Goal: Complete application form: Complete application form

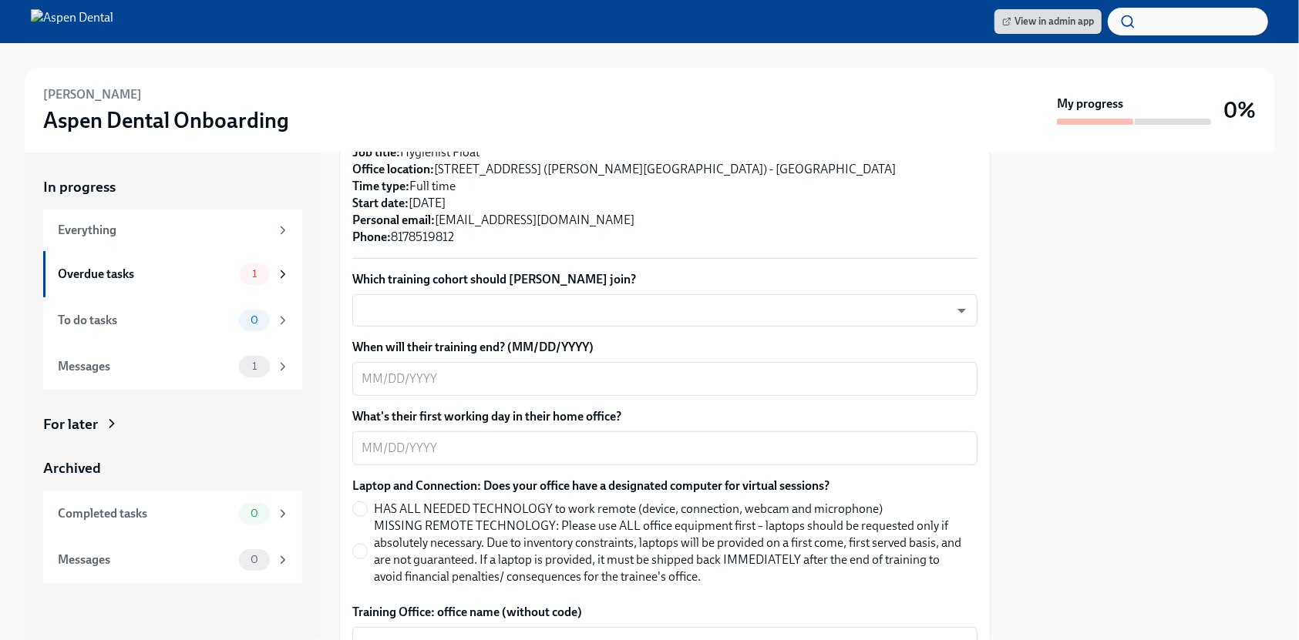
scroll to position [308, 0]
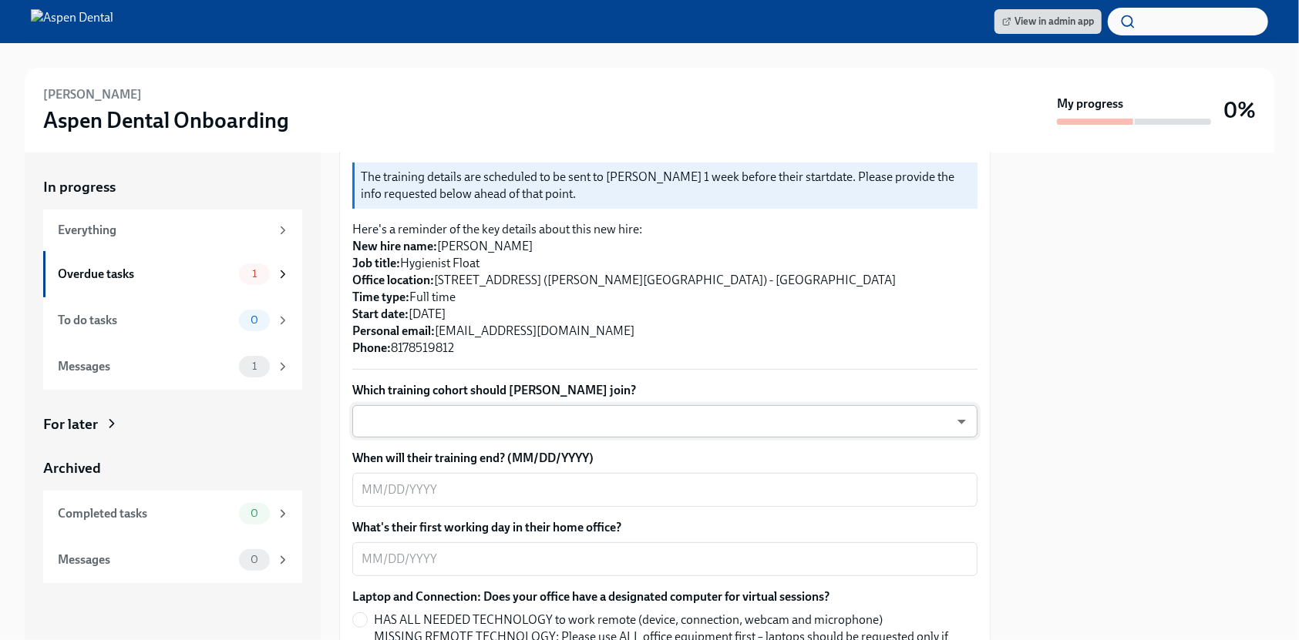
click at [422, 392] on body "View in admin app Joanne Salazar Aspen Dental Onboarding My progress 0% In prog…" at bounding box center [649, 320] width 1299 height 640
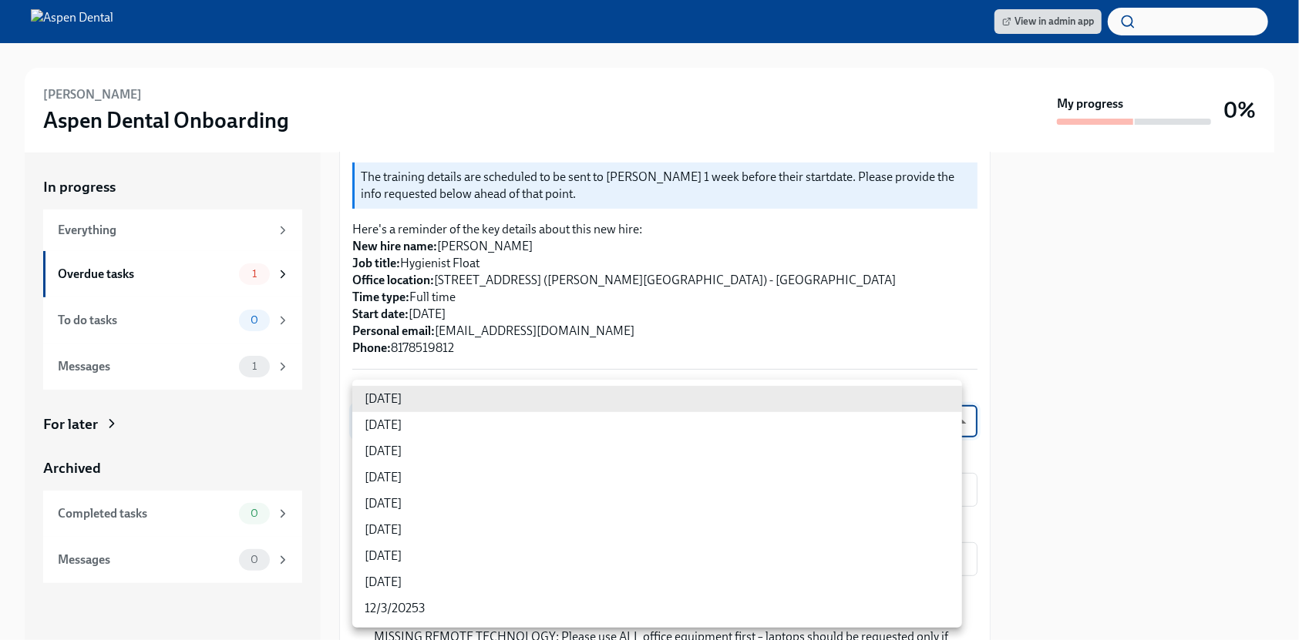
click at [422, 478] on li "9/10/2025" at bounding box center [657, 478] width 610 height 26
type input "rtYPevC7n"
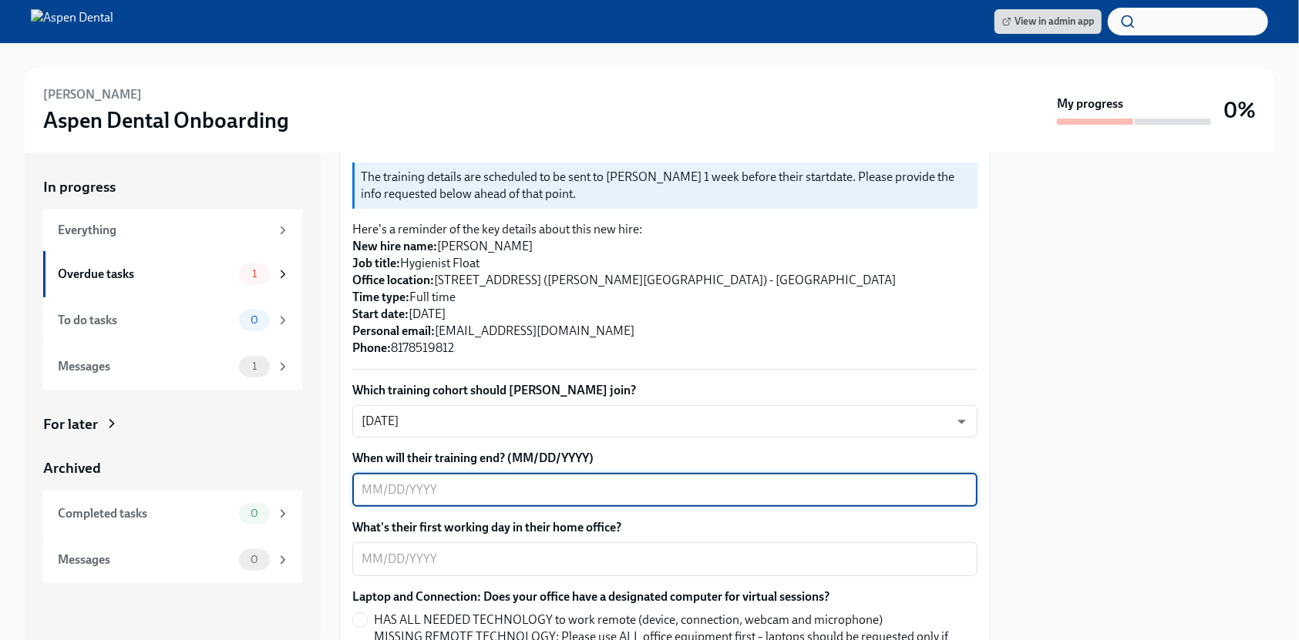
click at [435, 481] on textarea "When will their training end? (MM/DD/YYYY)" at bounding box center [664, 490] width 607 height 18
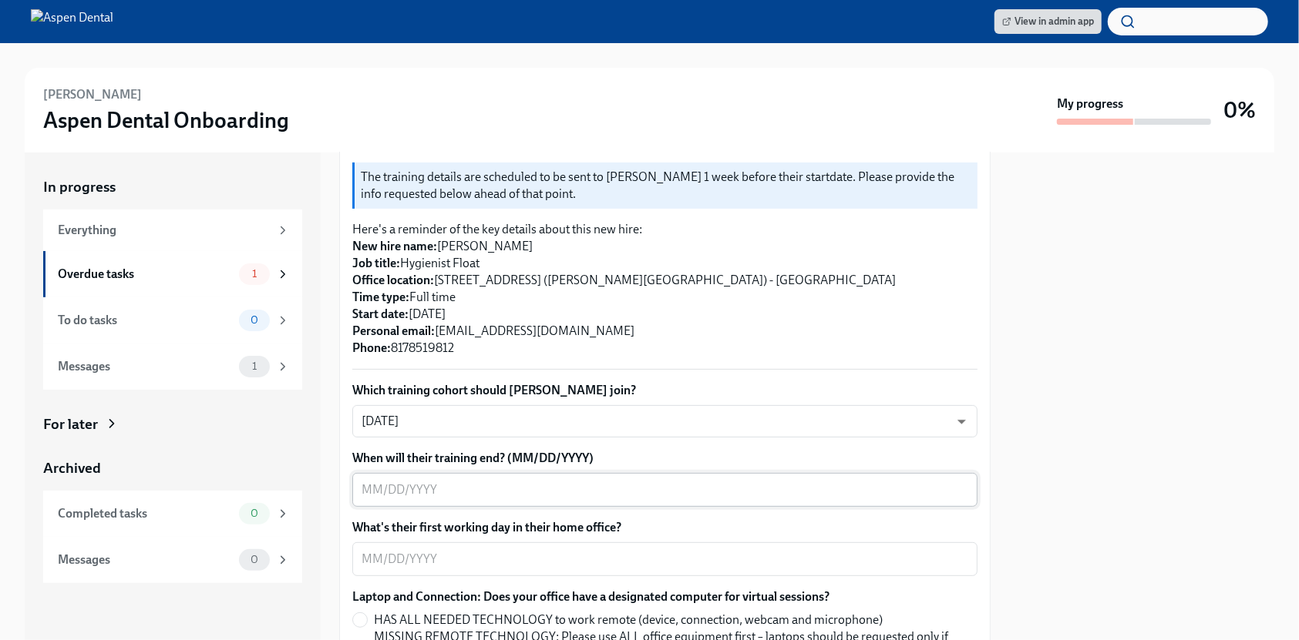
click at [466, 481] on textarea "When will their training end? (MM/DD/YYYY)" at bounding box center [664, 490] width 607 height 18
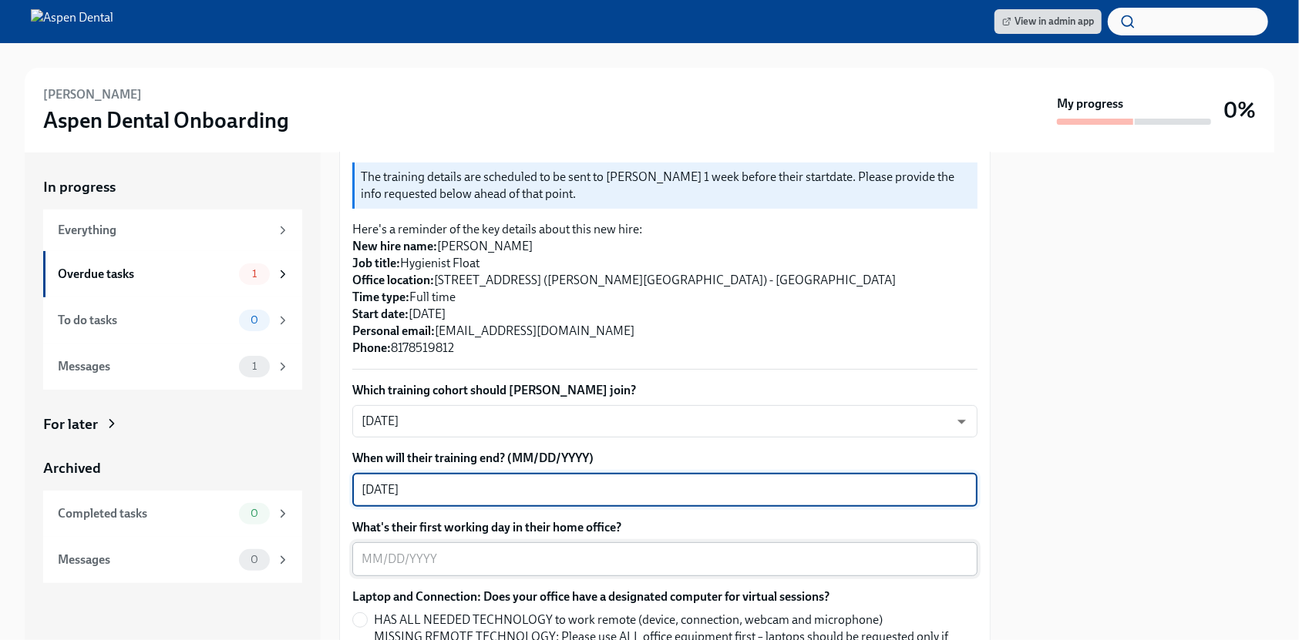
type textarea "09/19/2025"
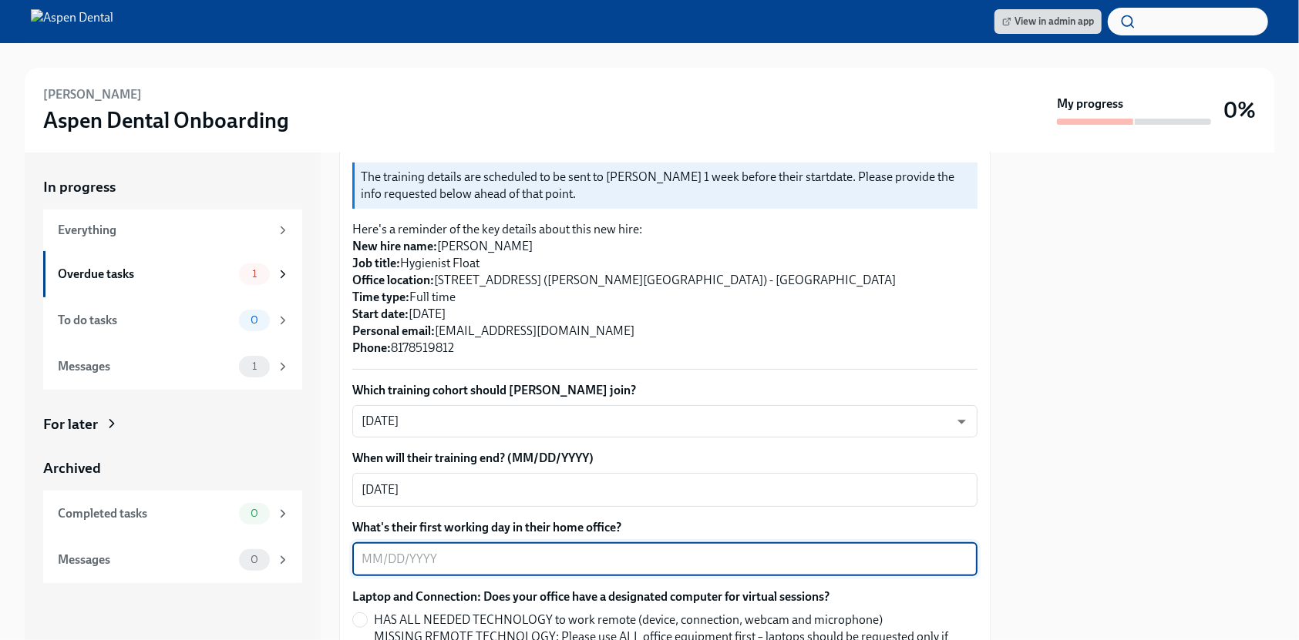
click at [482, 550] on textarea "What's their first working day in their home office?" at bounding box center [664, 559] width 607 height 18
click at [412, 550] on textarea "09" at bounding box center [664, 559] width 607 height 18
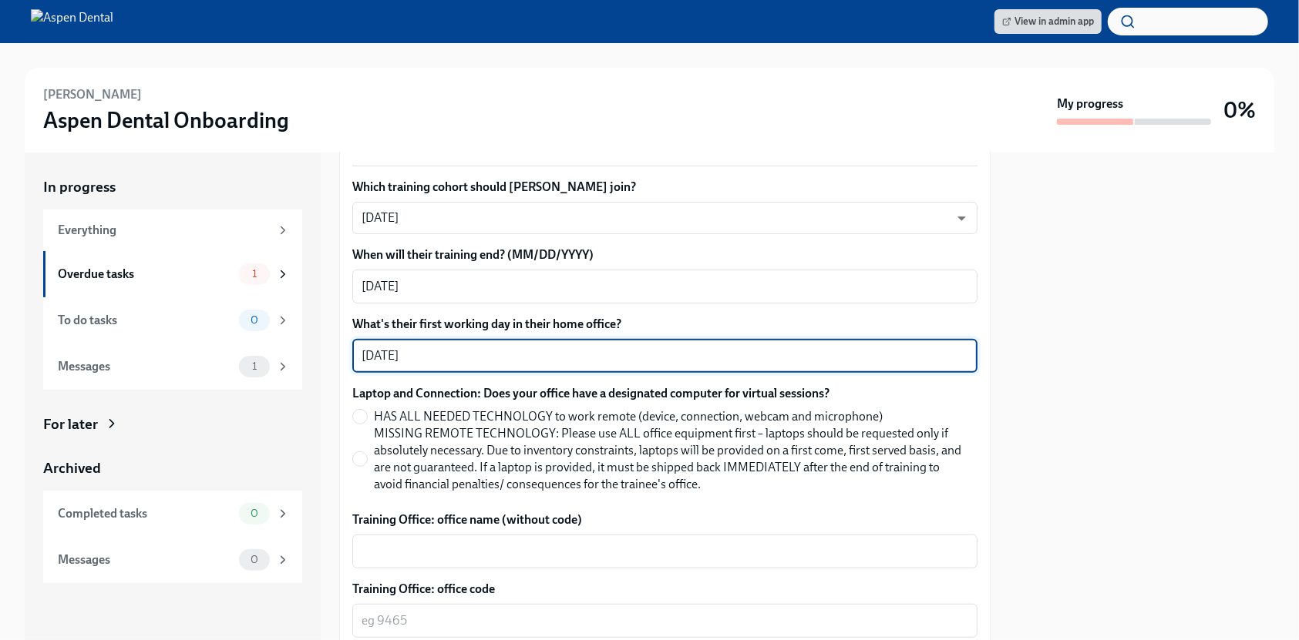
scroll to position [513, 0]
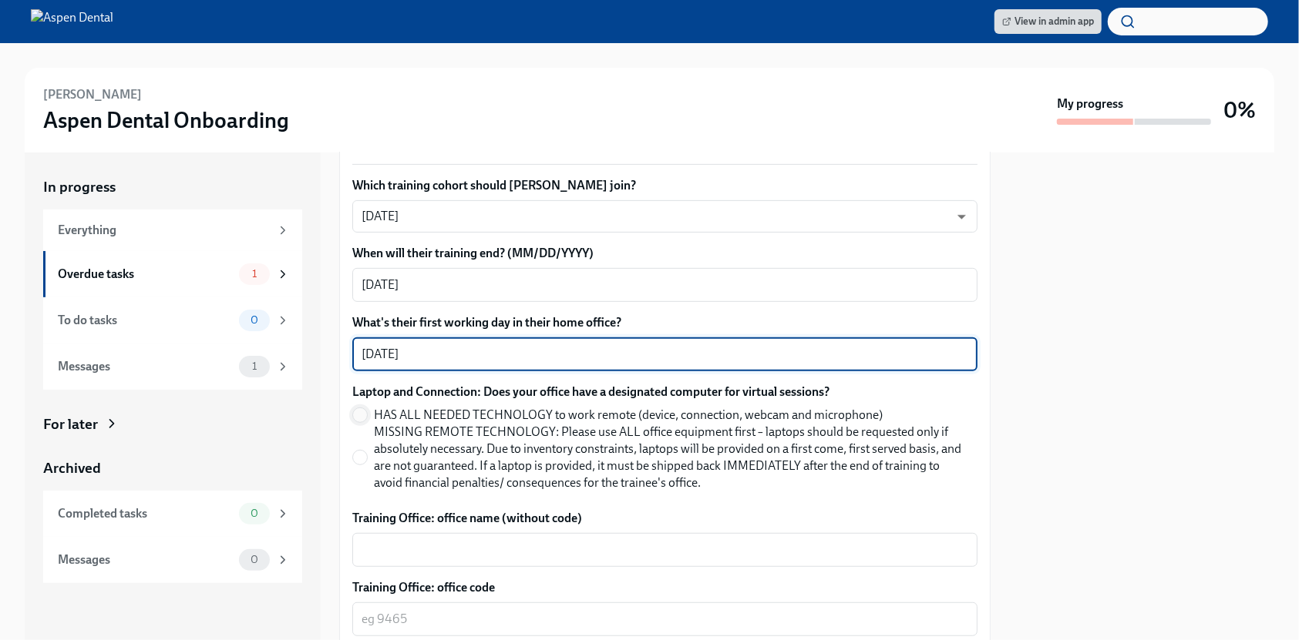
type textarea "09/22/2025"
click at [359, 408] on input "HAS ALL NEEDED TECHNOLOGY to work remote (device, connection, webcam and microp…" at bounding box center [360, 415] width 14 height 14
radio input "true"
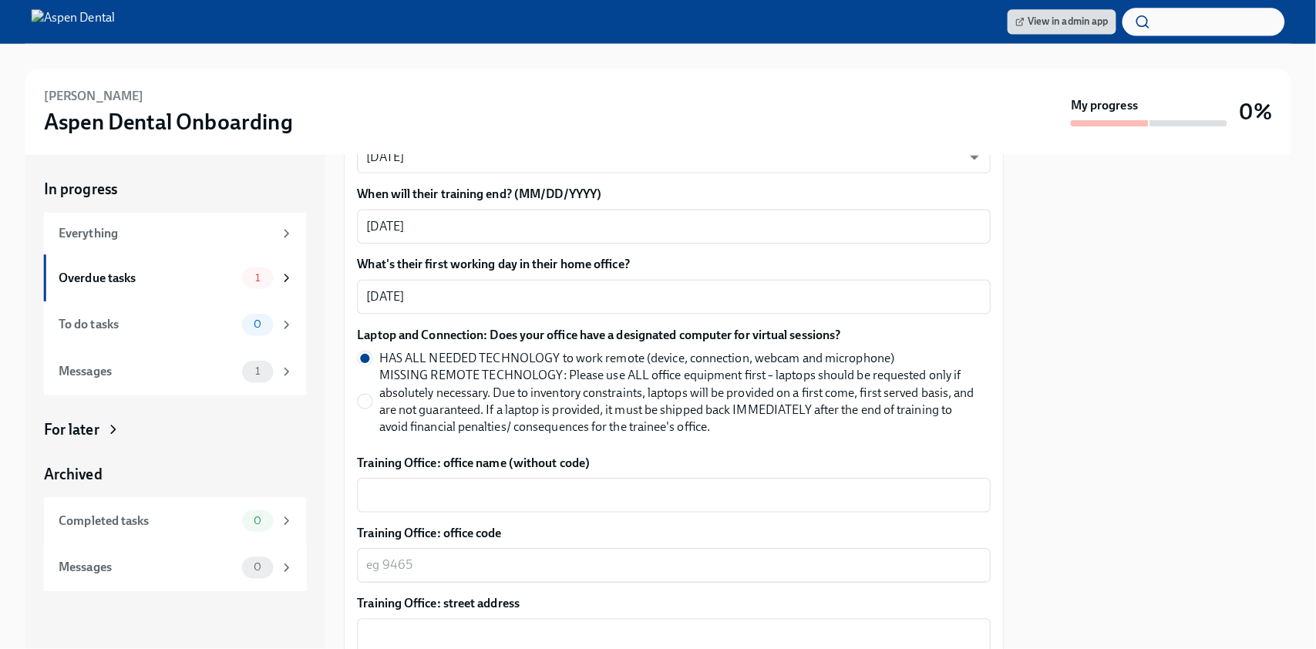
scroll to position [719, 0]
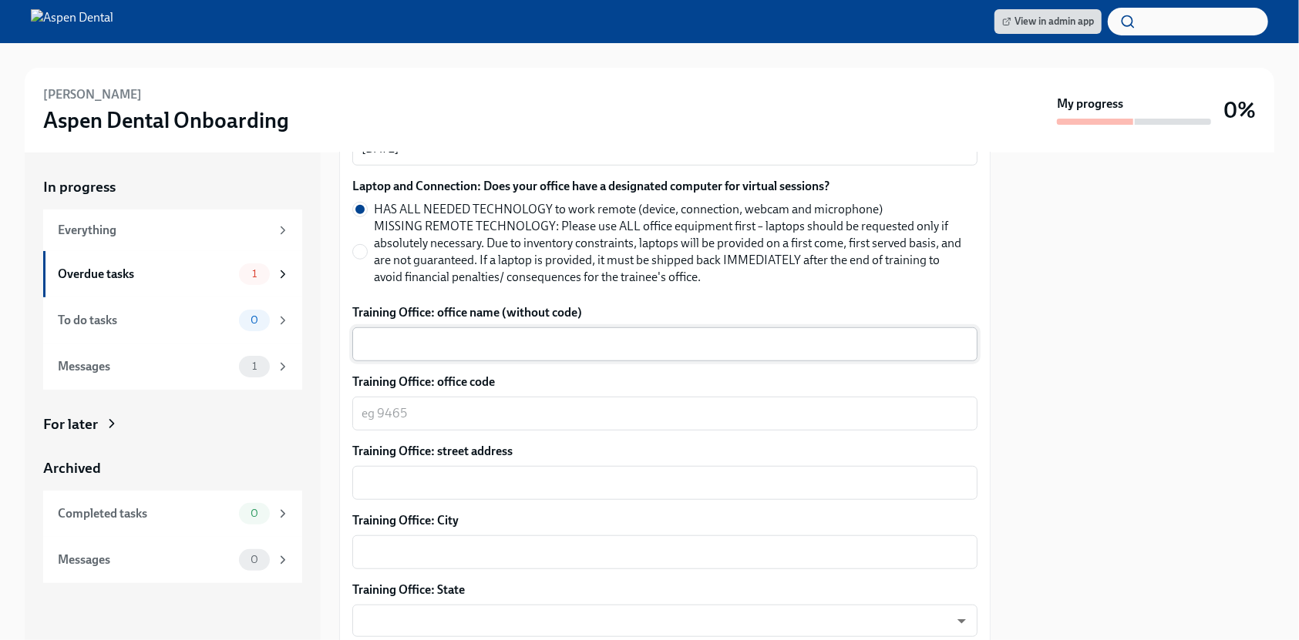
click at [493, 328] on div "x ​" at bounding box center [664, 345] width 625 height 34
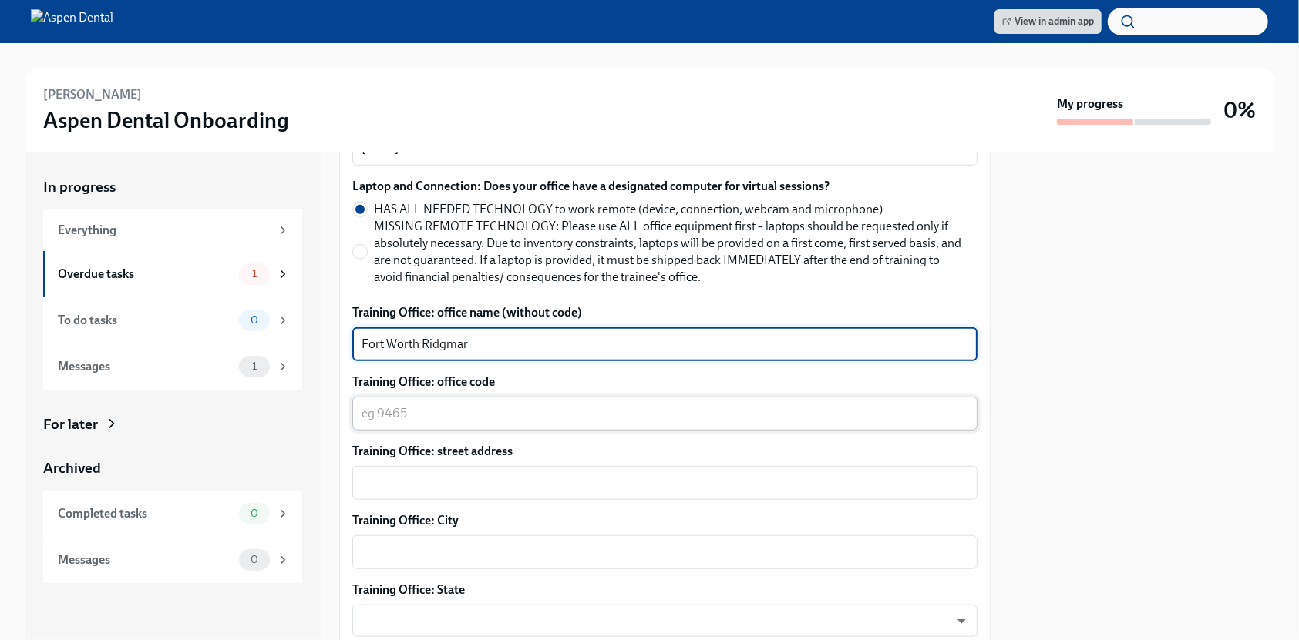
type textarea "Fort Worth Ridgmar"
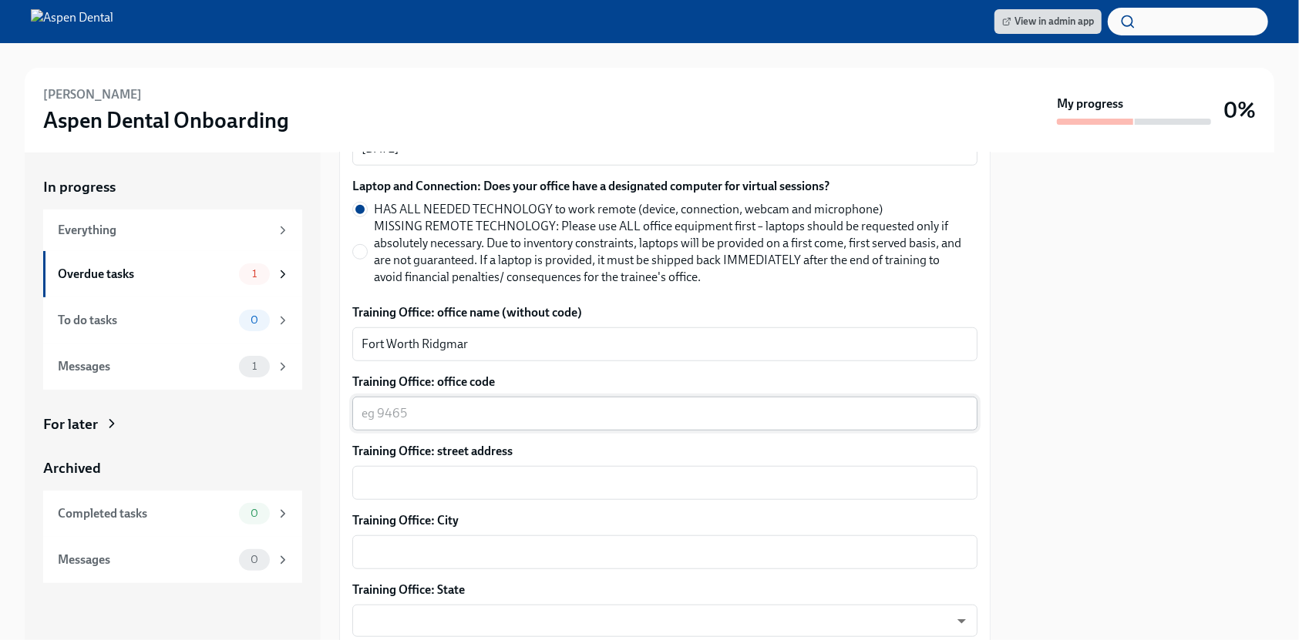
click at [499, 397] on div "x ​" at bounding box center [664, 414] width 625 height 34
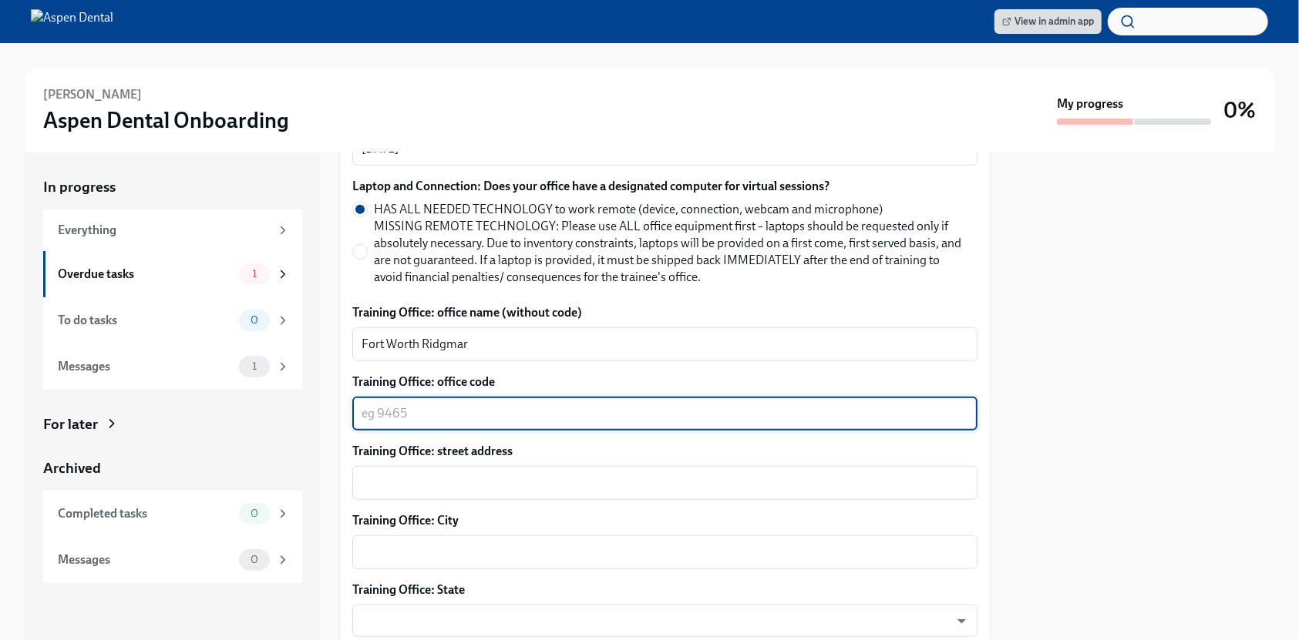
click at [518, 405] on textarea "Training Office: office code" at bounding box center [664, 414] width 607 height 18
type textarea "4162"
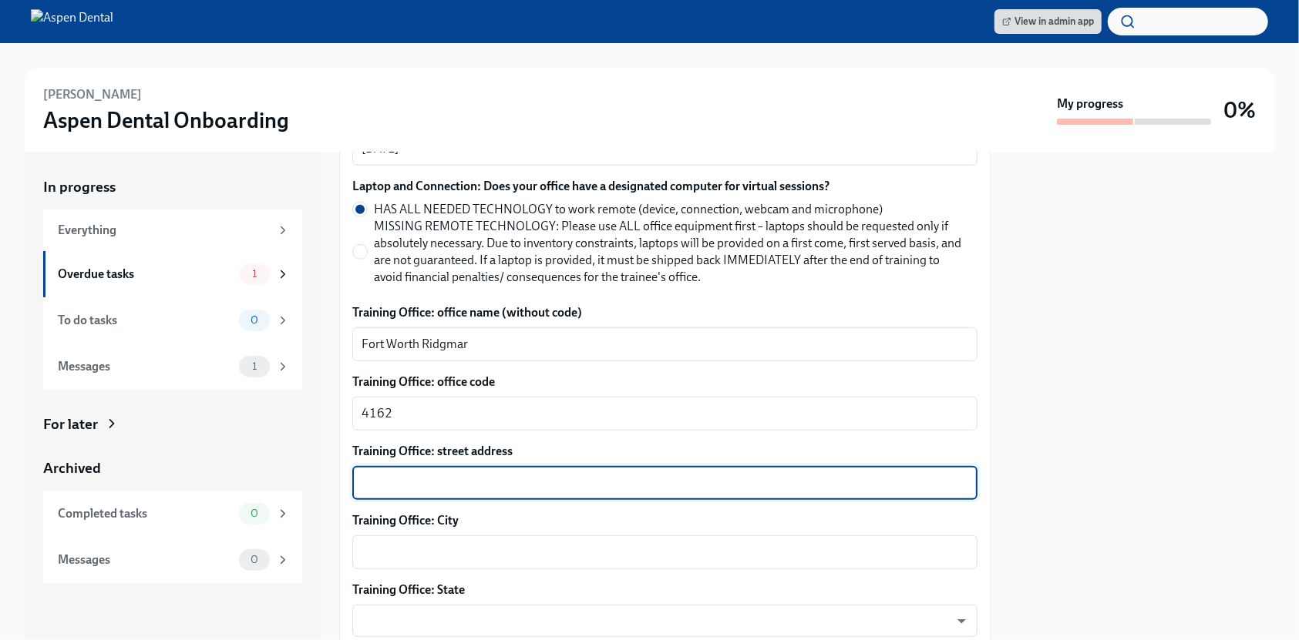
click at [514, 474] on textarea "Training Office: street address" at bounding box center [664, 483] width 607 height 18
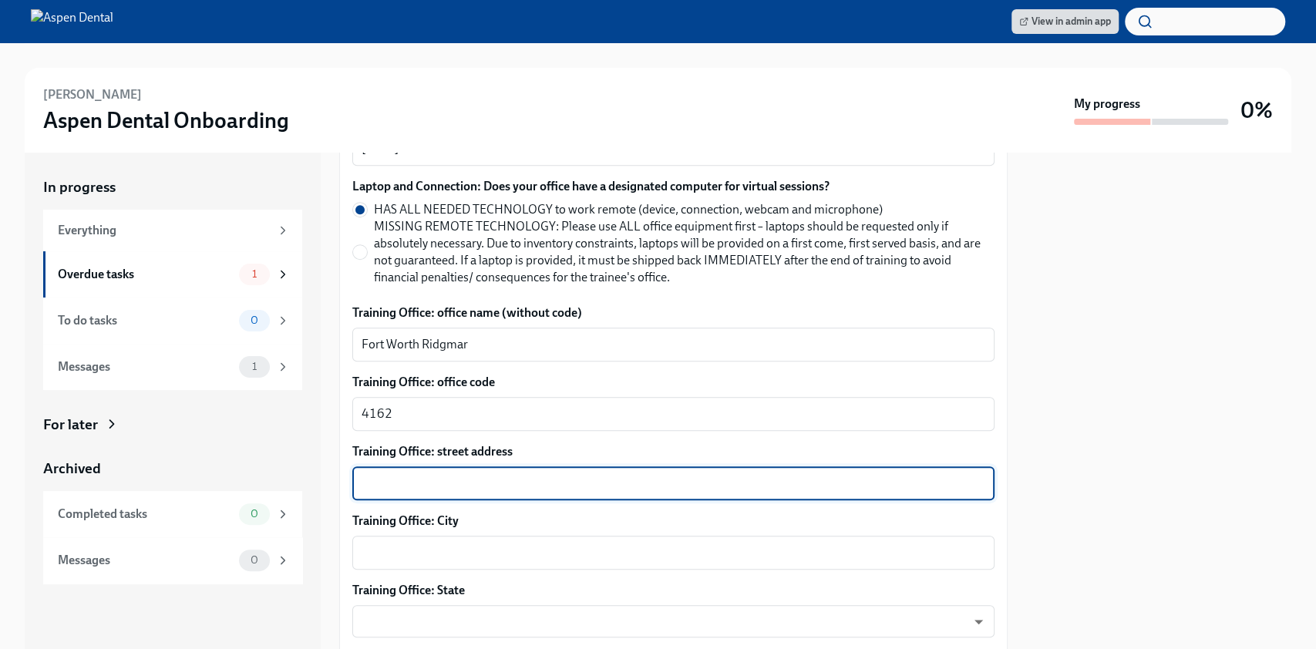
click at [429, 474] on textarea "Training Office: street address" at bounding box center [673, 483] width 624 height 18
paste textarea "https://admicorp-my.sharepoint.com/:b:/g/personal/kathryn_peterson_aspendental_…"
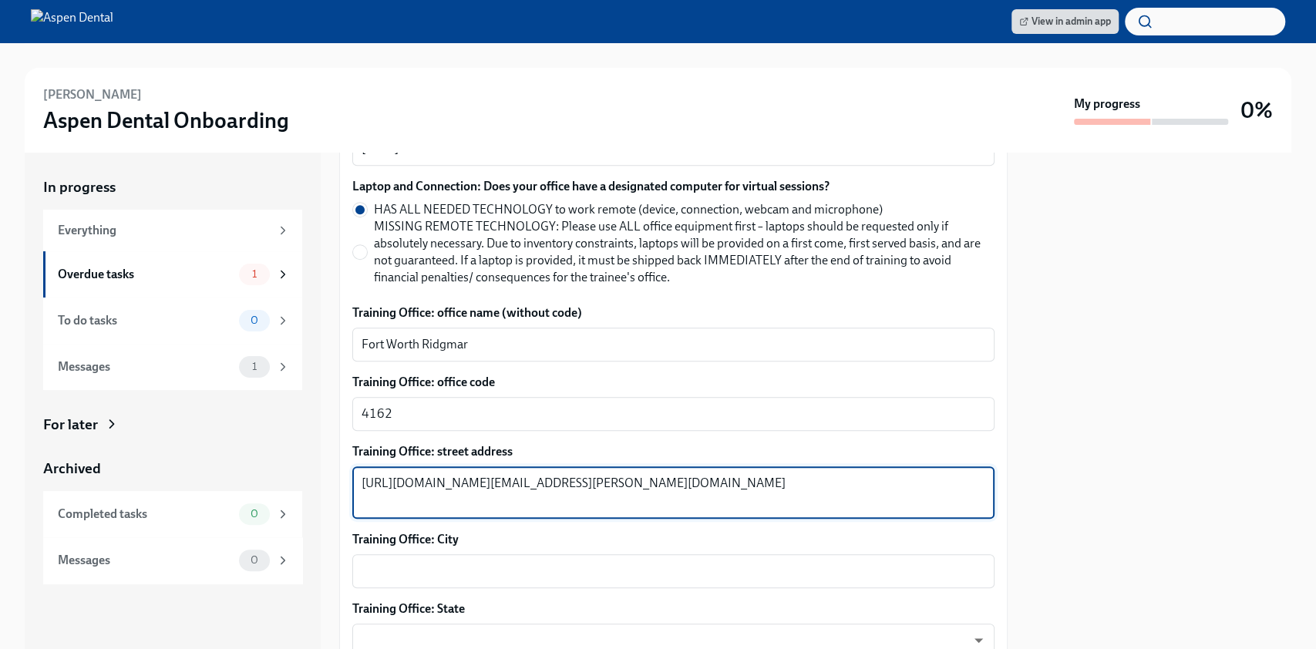
click at [418, 474] on textarea "https://admicorp-my.sharepoint.com/:b:/g/personal/kathryn_peterson_aspendental_…" at bounding box center [673, 492] width 624 height 37
paste textarea "1129 Green Oaks Rd, Fort Worth, TX 76116"
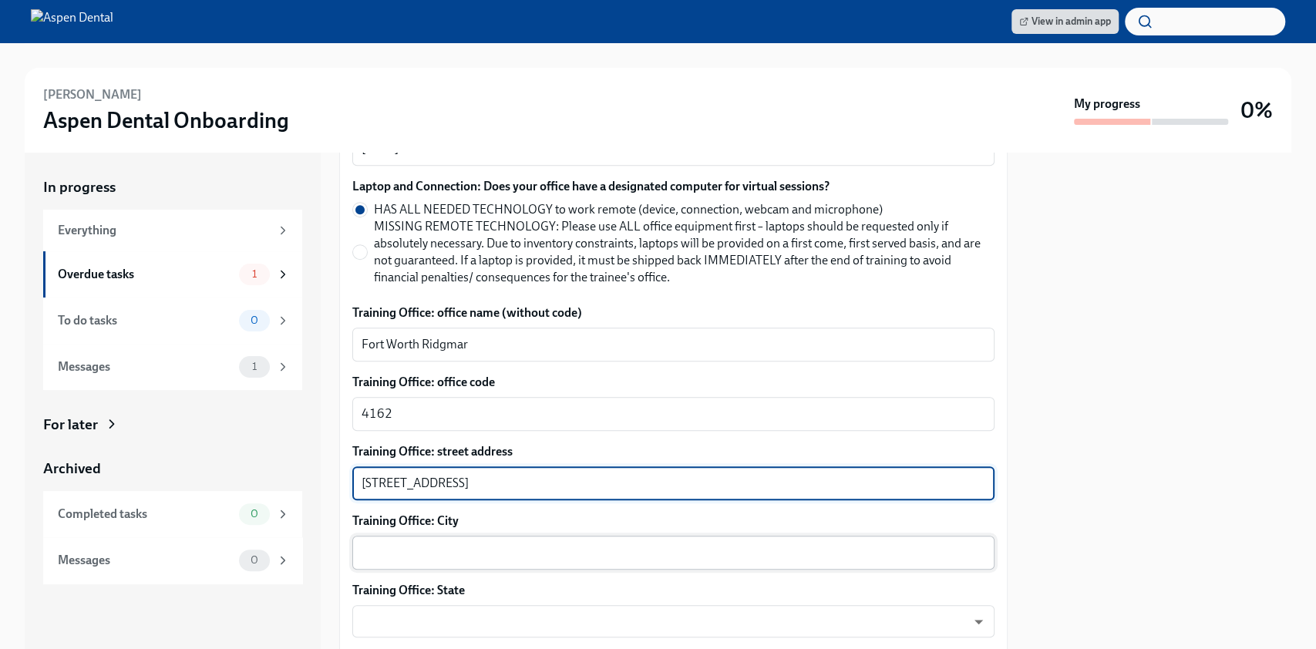
type textarea "1129 Green Oaks Rd, Fort Worth, TX 76116"
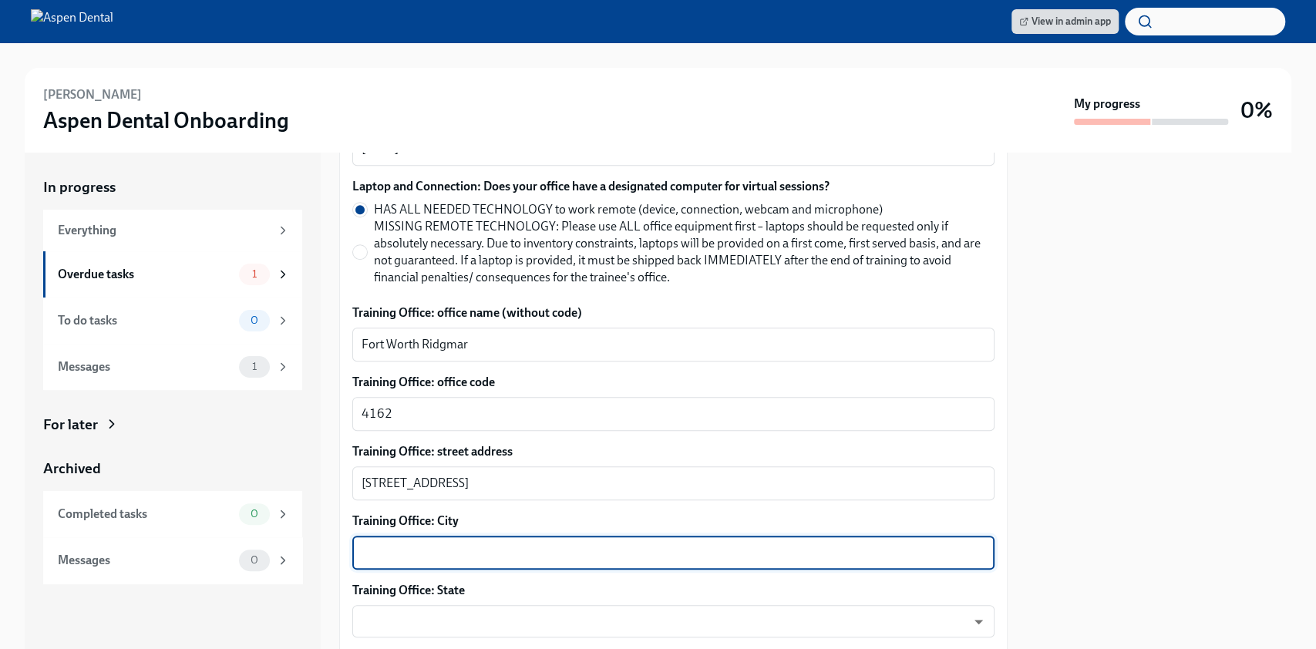
click at [487, 543] on textarea "Training Office: City" at bounding box center [673, 552] width 624 height 18
type textarea "Fort Worth"
click at [473, 608] on body "View in admin app Joanne Salazar Aspen Dental Onboarding My progress 0% In prog…" at bounding box center [658, 324] width 1316 height 649
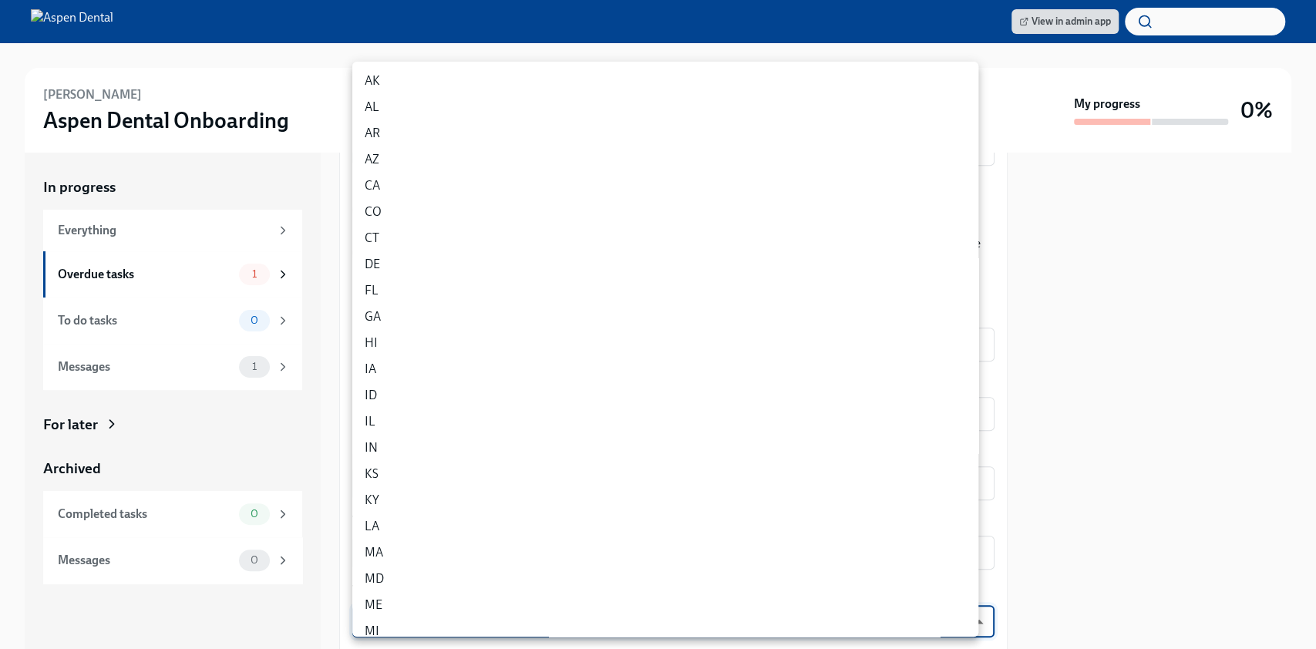
scroll to position [748, 0]
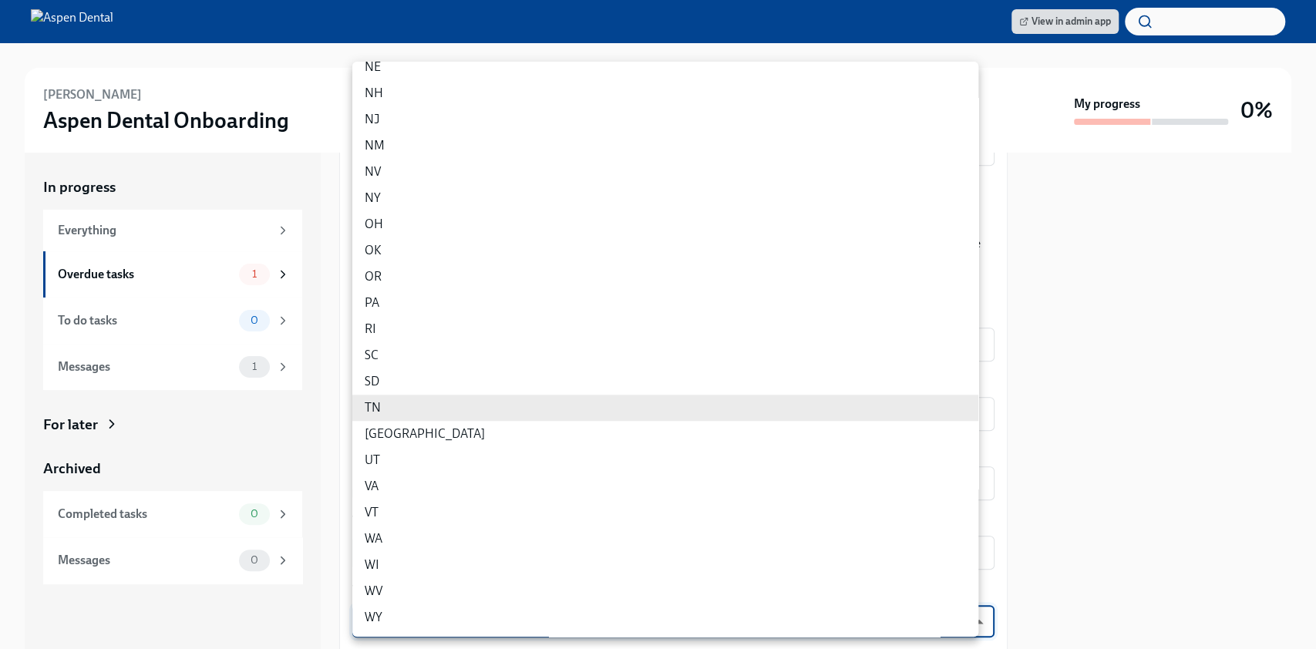
click at [440, 425] on li "TX" at bounding box center [665, 434] width 626 height 26
type input "3tzigpj2I"
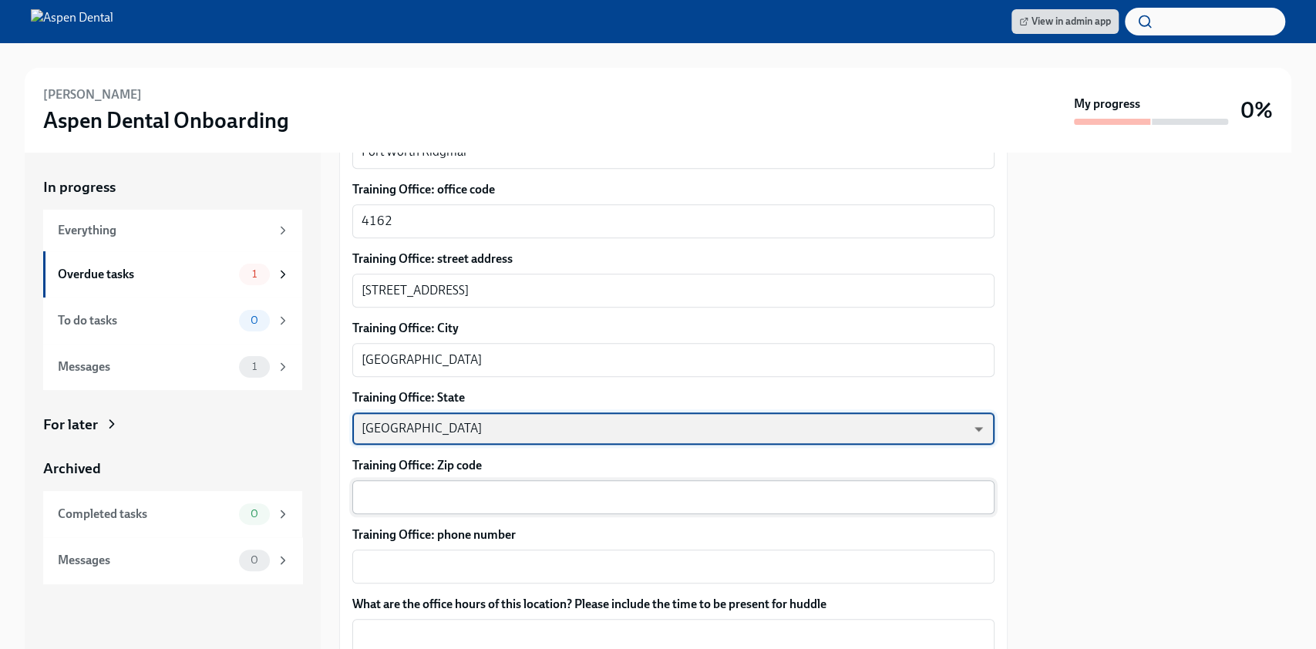
scroll to position [925, 0]
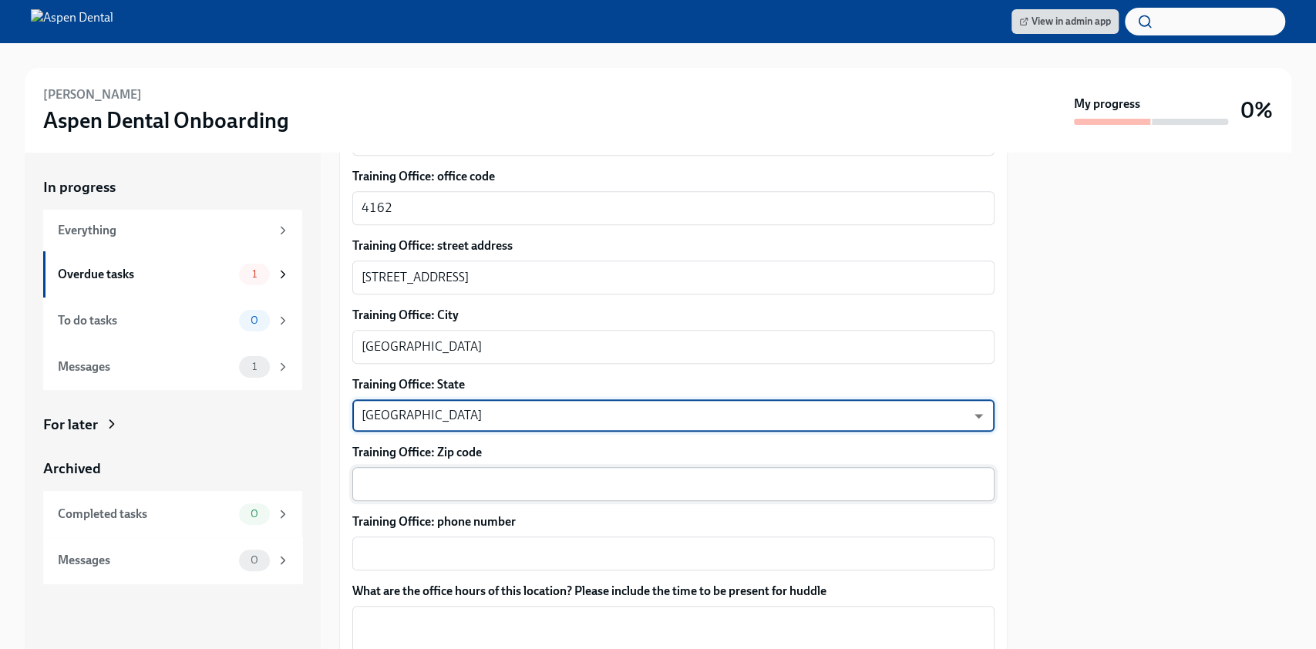
click at [509, 467] on div "x ​" at bounding box center [673, 484] width 642 height 34
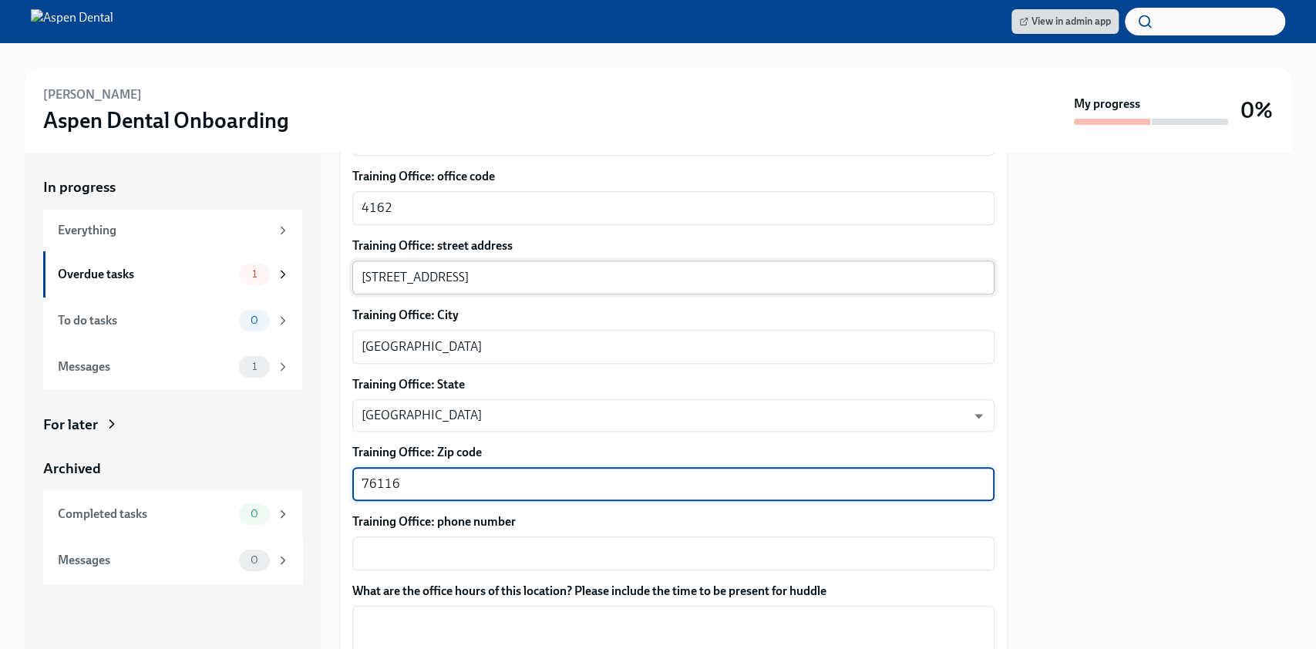
type textarea "76116"
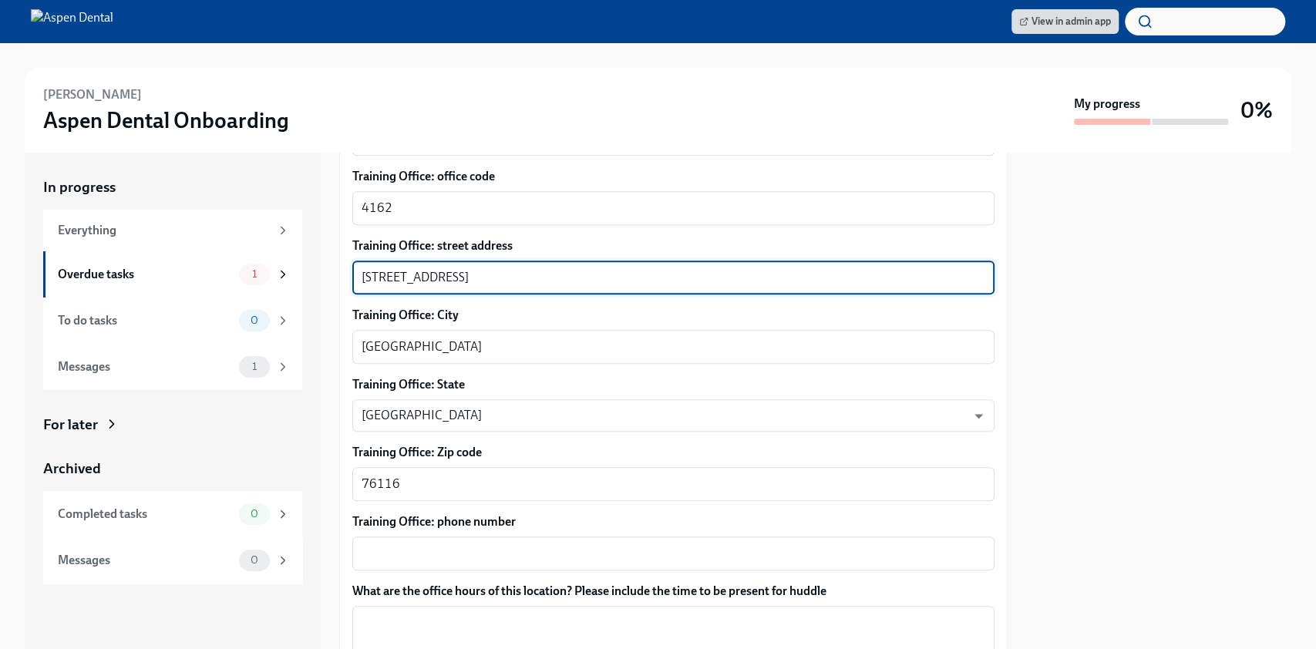
drag, startPoint x: 633, startPoint y: 257, endPoint x: 473, endPoint y: 261, distance: 159.6
click at [473, 268] on textarea "1129 Green Oaks Rd, Fort Worth, TX 76116" at bounding box center [673, 277] width 624 height 18
type textarea "1129 Green Oaks Rd"
click at [448, 550] on div "x ​" at bounding box center [673, 553] width 642 height 34
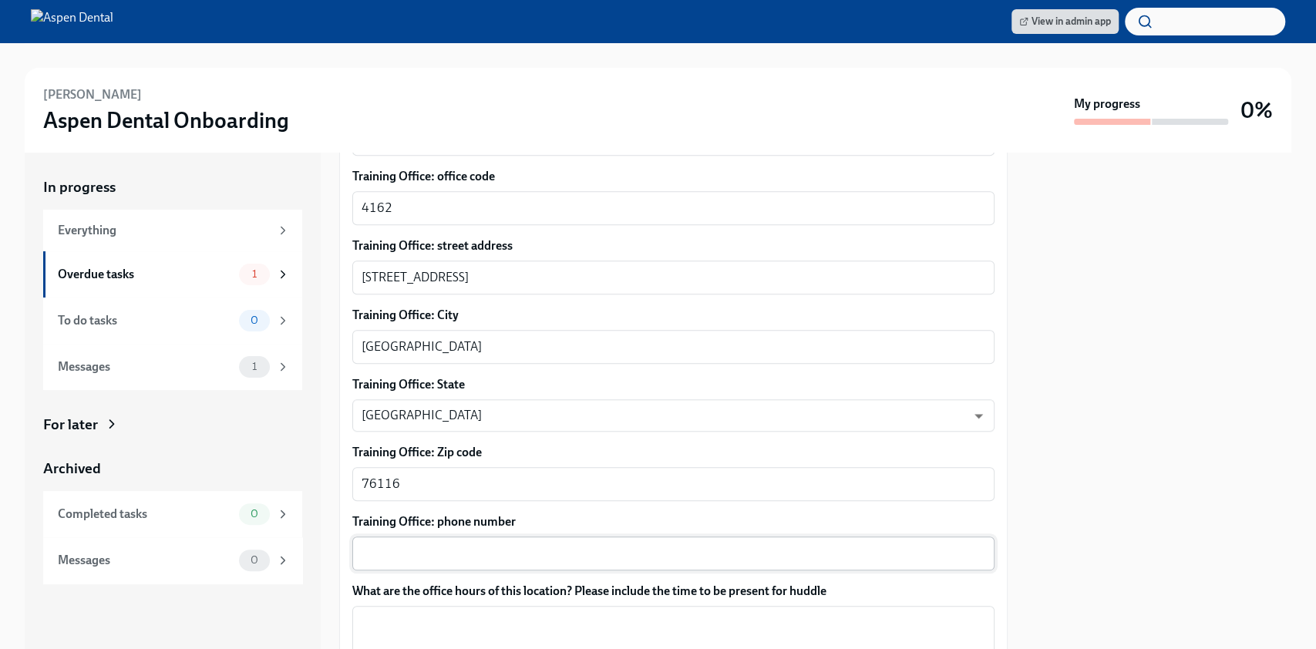
drag, startPoint x: 393, startPoint y: 524, endPoint x: 382, endPoint y: 538, distance: 18.1
click at [382, 544] on textarea "Training Office: phone number" at bounding box center [673, 553] width 624 height 18
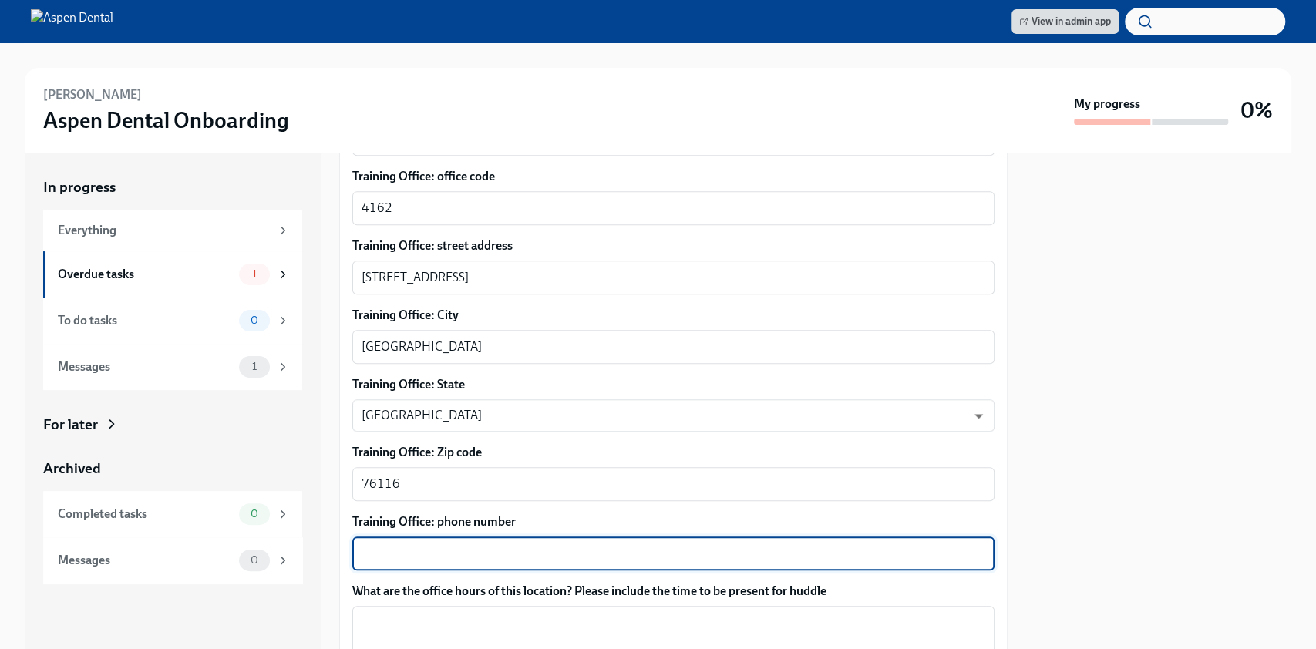
paste textarea "(682) 350-4198"
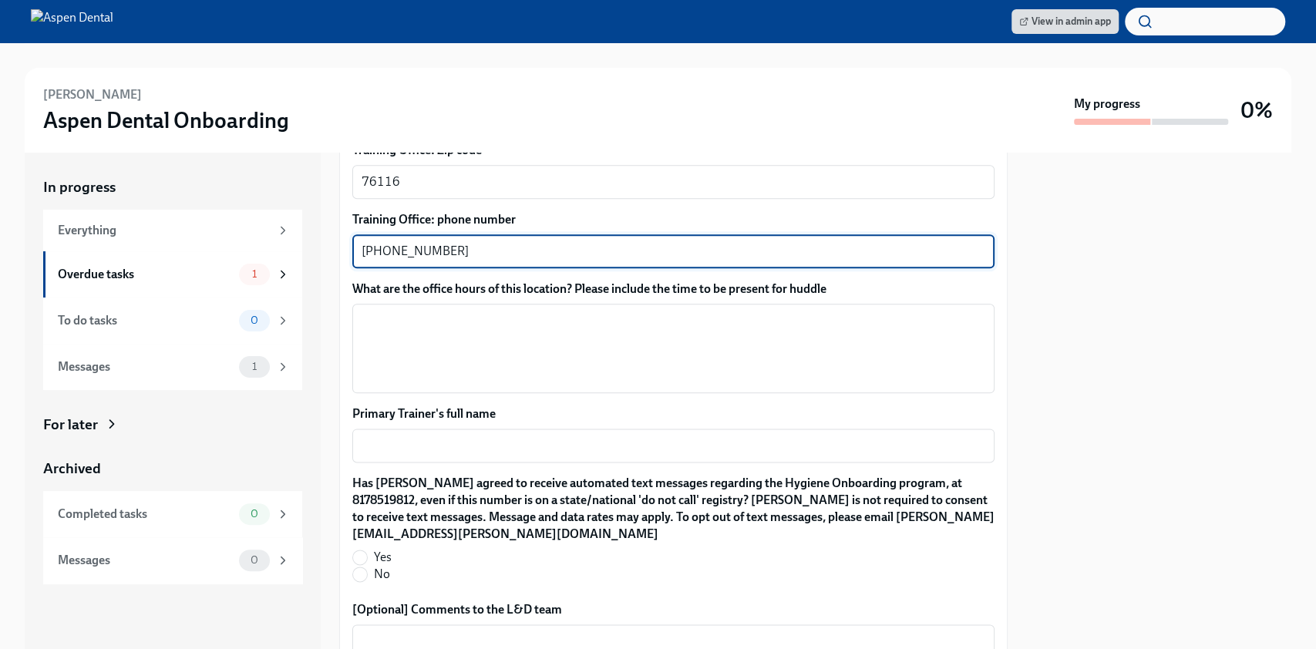
scroll to position [1233, 0]
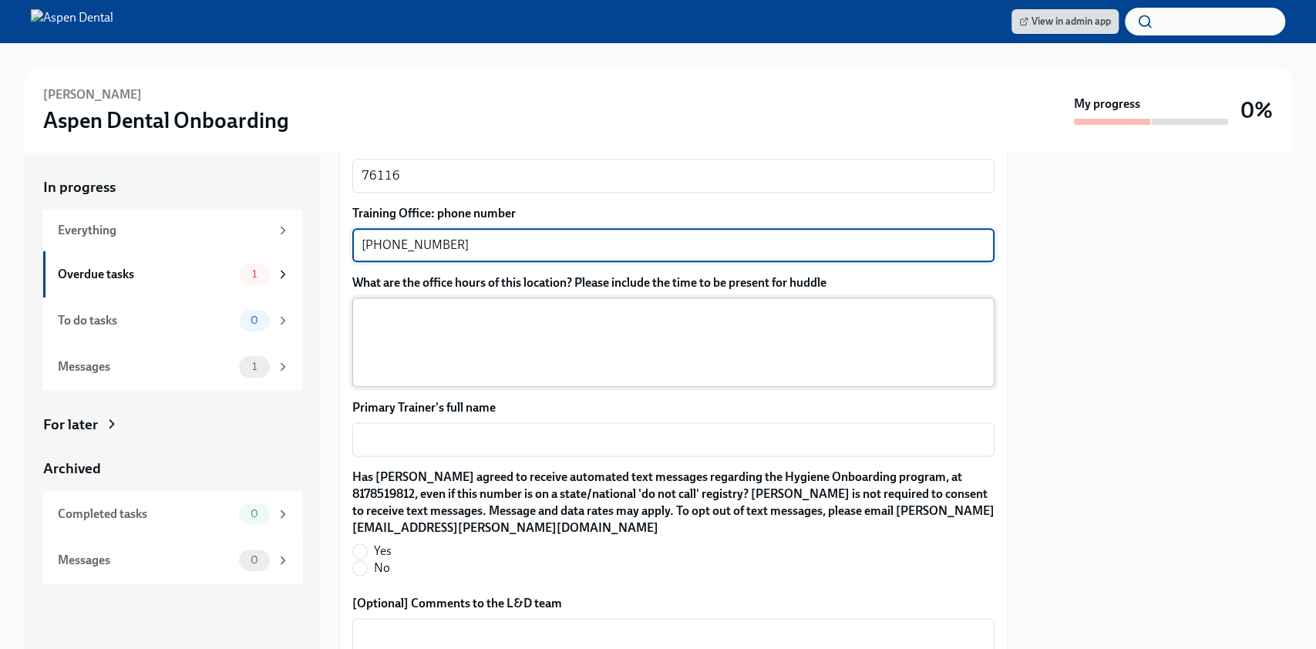
type textarea "(682) 350-4198"
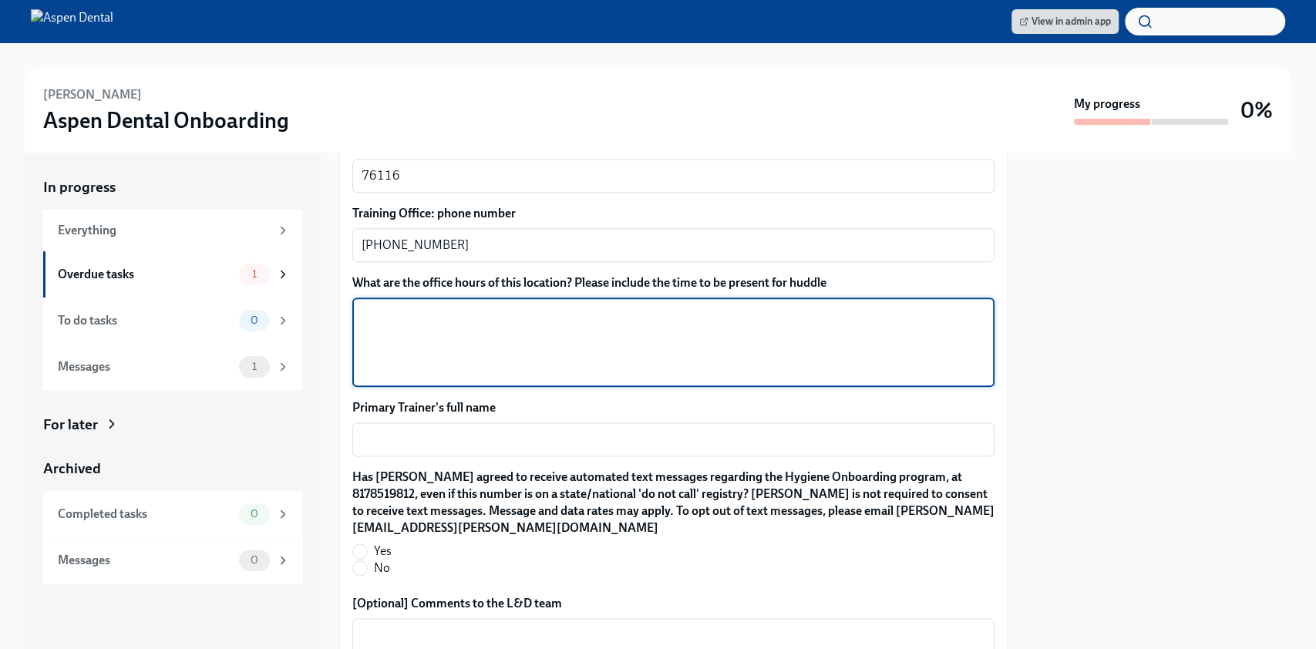
click at [486, 314] on textarea "What are the office hours of this location? Please include the time to be prese…" at bounding box center [673, 342] width 624 height 74
paste textarea "Wednesday 8 AM–5:30 PM Thursday 9 AM–6:30 PM Friday 8 AM–1:30 PM Saturday Close…"
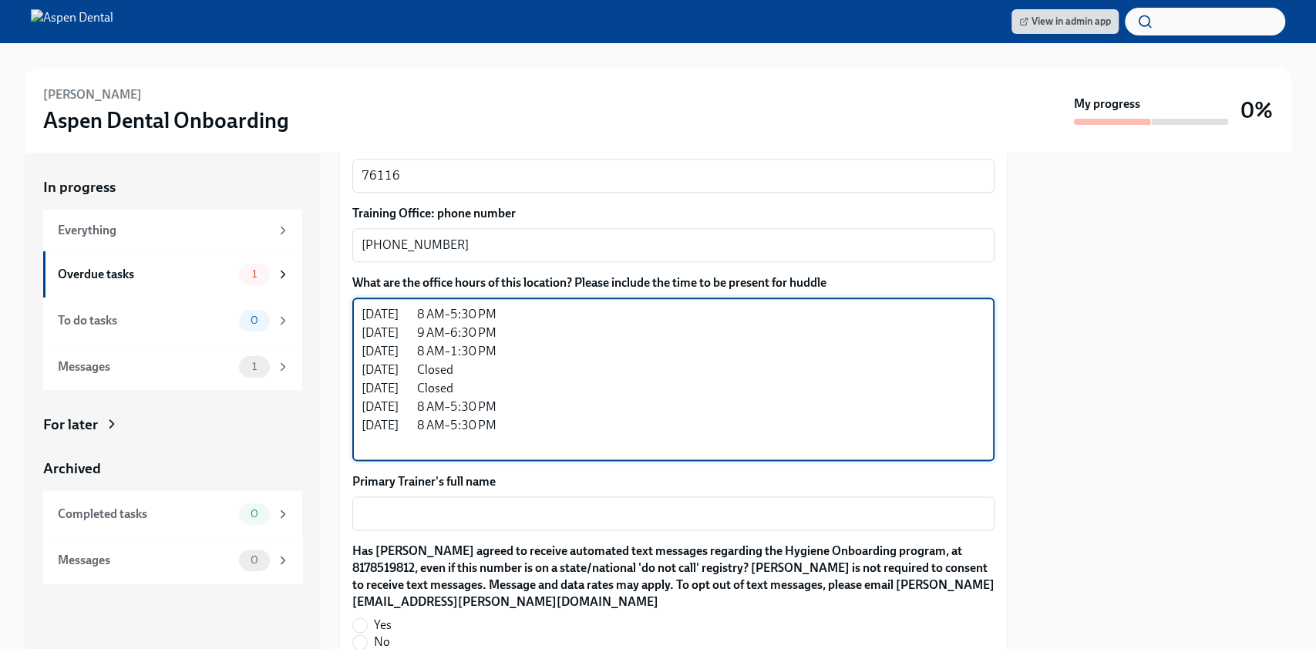
drag, startPoint x: 365, startPoint y: 298, endPoint x: 477, endPoint y: 370, distance: 133.2
click at [477, 370] on textarea "Wednesday 8 AM–5:30 PM Thursday 9 AM–6:30 PM Friday 8 AM–1:30 PM Saturday Close…" at bounding box center [673, 379] width 624 height 148
click at [513, 414] on textarea "Wednesday 8 AM–5:30 PM Thursday 9 AM–6:30 PM Friday 8 AM–1:30 PM Saturday Close…" at bounding box center [673, 379] width 624 height 148
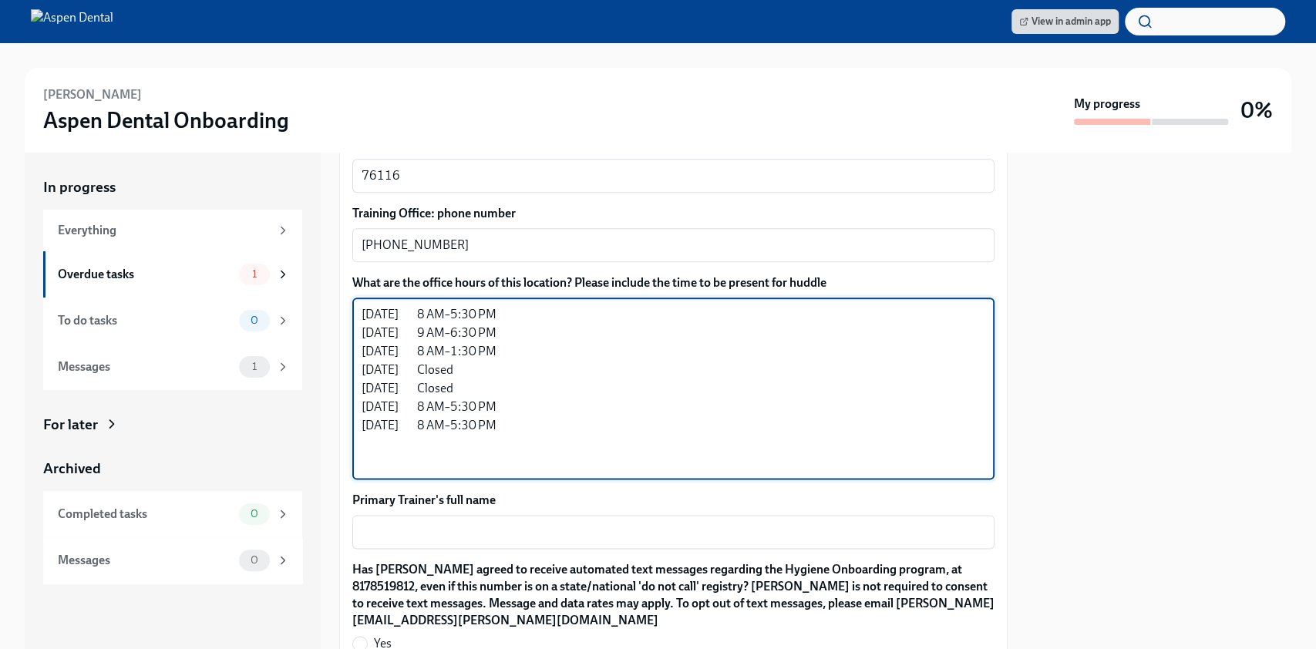
paste textarea "Wednesday 8 AM–5:30 PM Thursday 9 AM–6:30 PM Friday 8 AM–1:30 PM Saturday Close…"
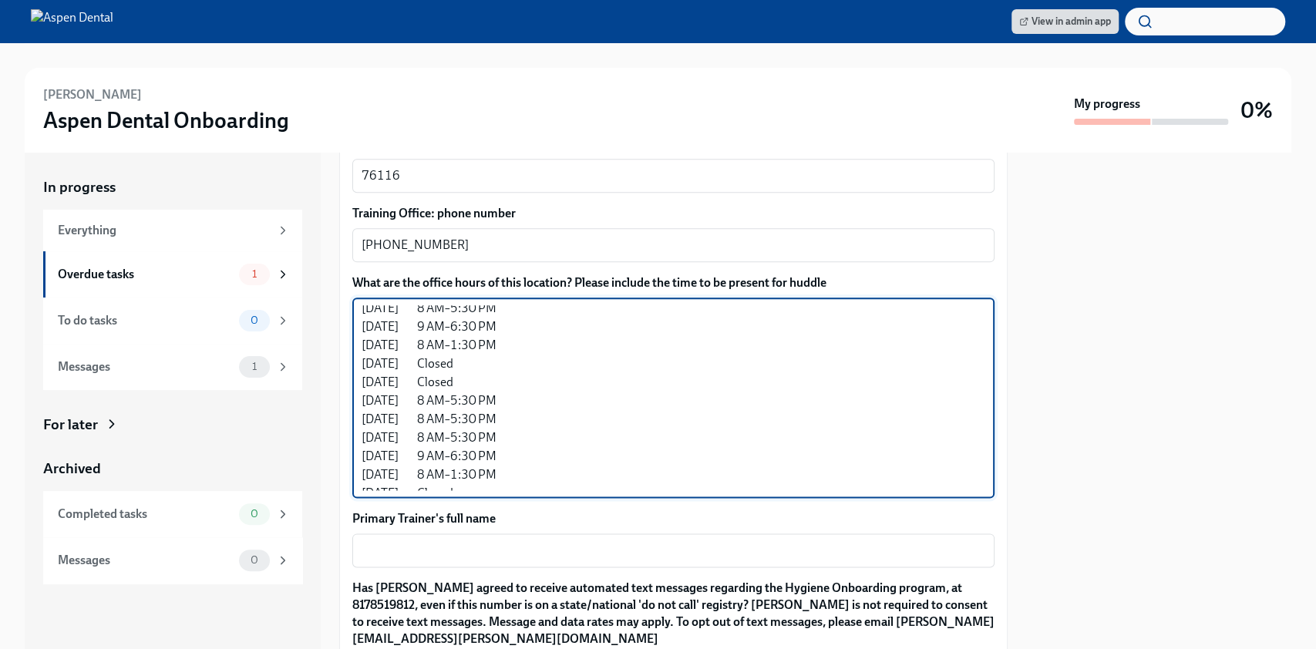
scroll to position [0, 0]
drag, startPoint x: 476, startPoint y: 332, endPoint x: 341, endPoint y: 296, distance: 138.9
click at [341, 296] on div "Please provide a few extra details so we can register Joanne for their virtual …" at bounding box center [673, 41] width 668 height 1819
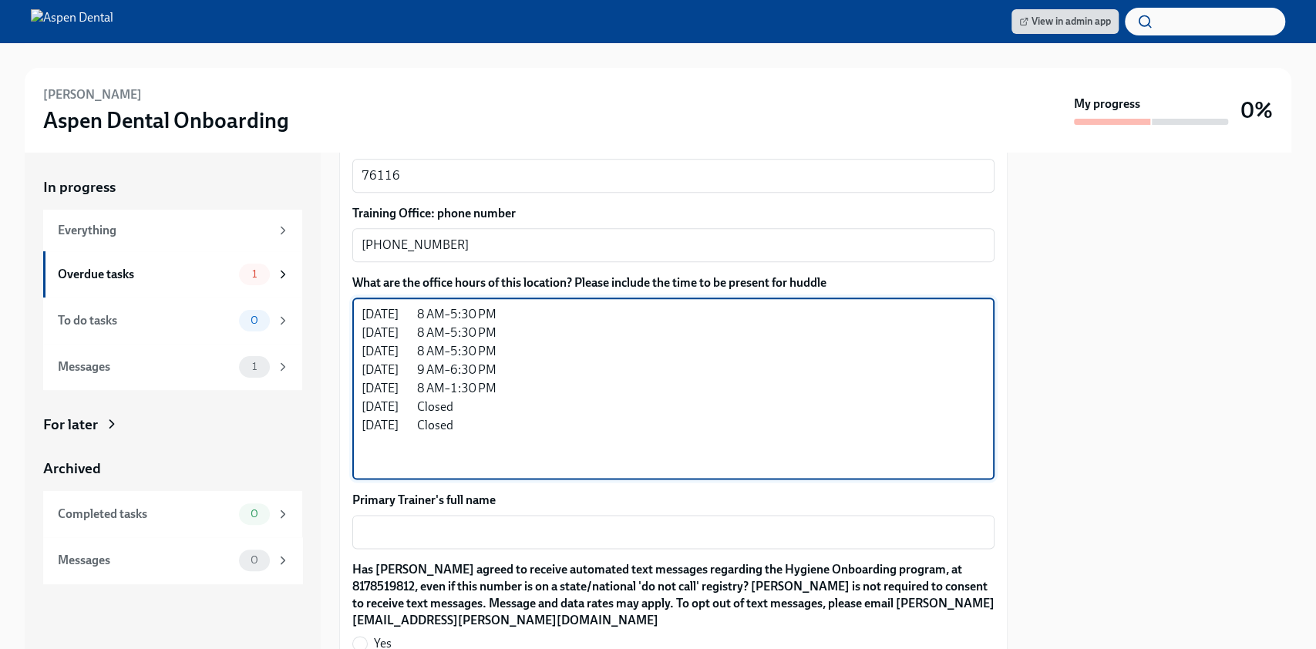
click at [358, 311] on div "Monday 8 AM–5:30 PM Tuesday 8 AM–5:30 PM Wednesday 8 AM–5:30 PM Thursday 9 AM–6…" at bounding box center [673, 389] width 642 height 182
click at [364, 315] on textarea "Monday 8 AM–5:30 PM Tuesday 8 AM–5:30 PM Wednesday 8 AM–5:30 PM Thursday 9 AM–6…" at bounding box center [673, 388] width 624 height 166
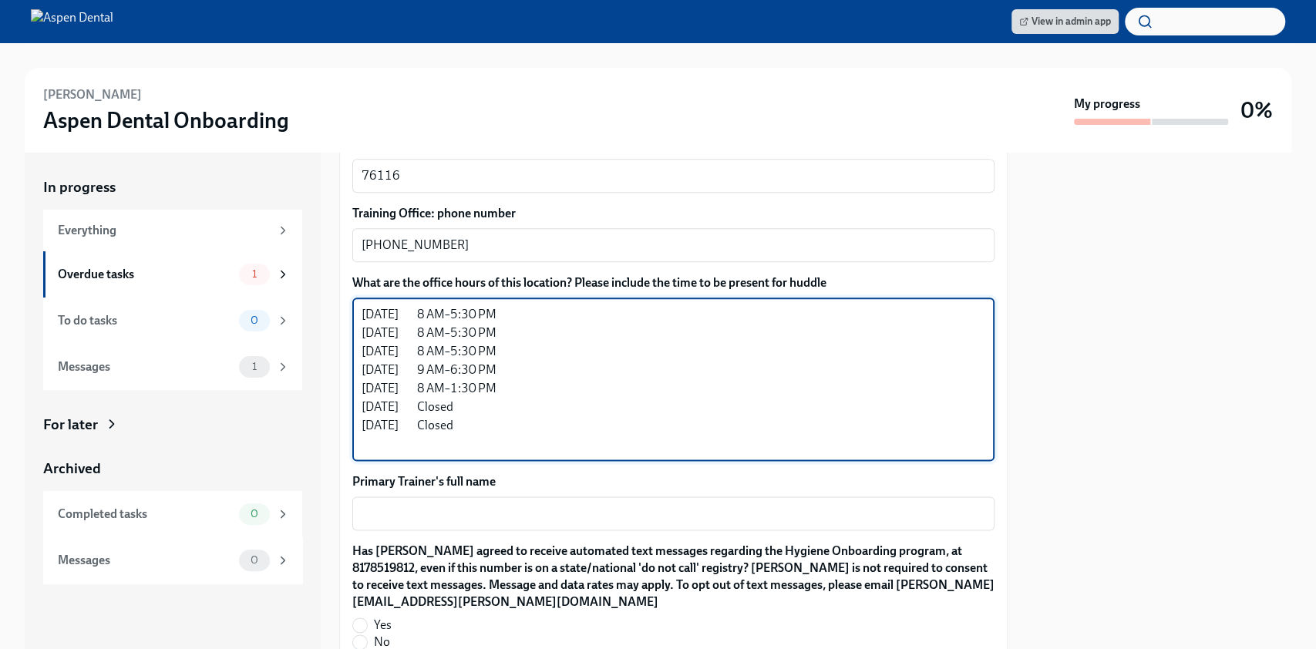
drag, startPoint x: 464, startPoint y: 405, endPoint x: 359, endPoint y: 391, distance: 105.8
click at [359, 391] on div "Monday 8 AM–5:30 PM Tuesday 8 AM–5:30 PM Wednesday 8 AM–5:30 PM Thursday 9 AM–6…" at bounding box center [673, 379] width 642 height 163
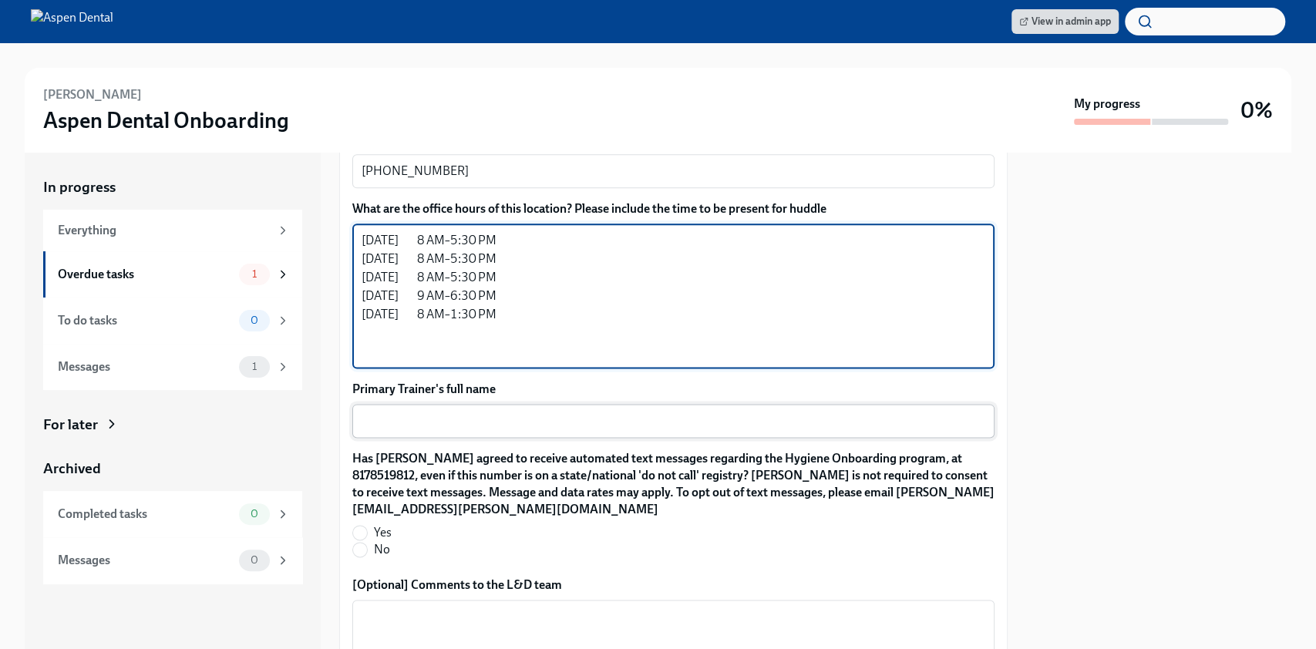
scroll to position [1336, 0]
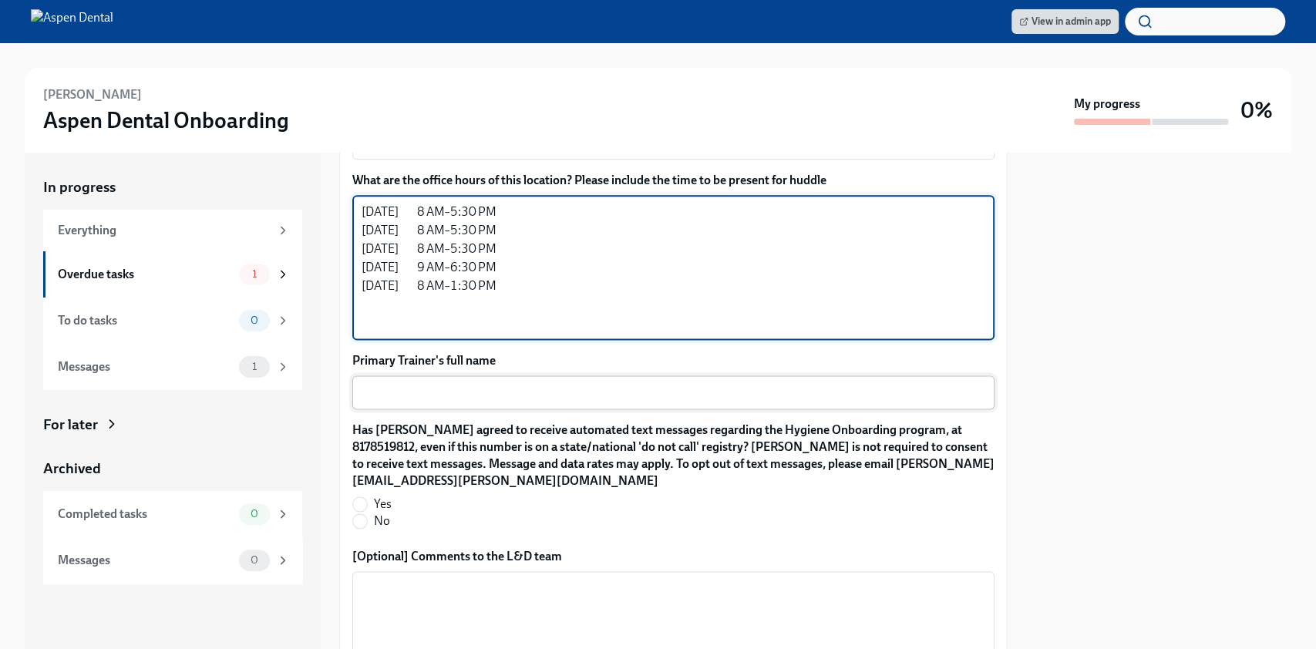
type textarea "Monday 8 AM–5:30 PM Tuesday 8 AM–5:30 PM Wednesday 8 AM–5:30 PM Thursday 9 AM–6…"
click at [445, 383] on textarea "Primary Trainer's full name" at bounding box center [673, 392] width 624 height 18
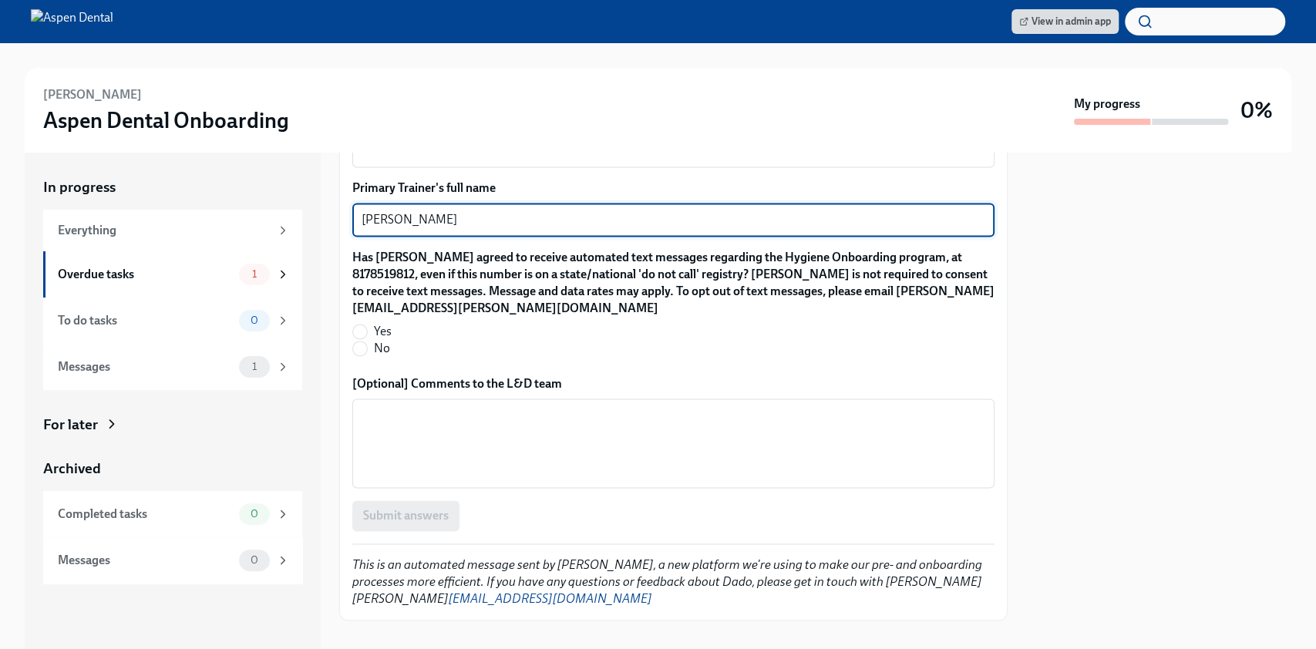
scroll to position [1511, 0]
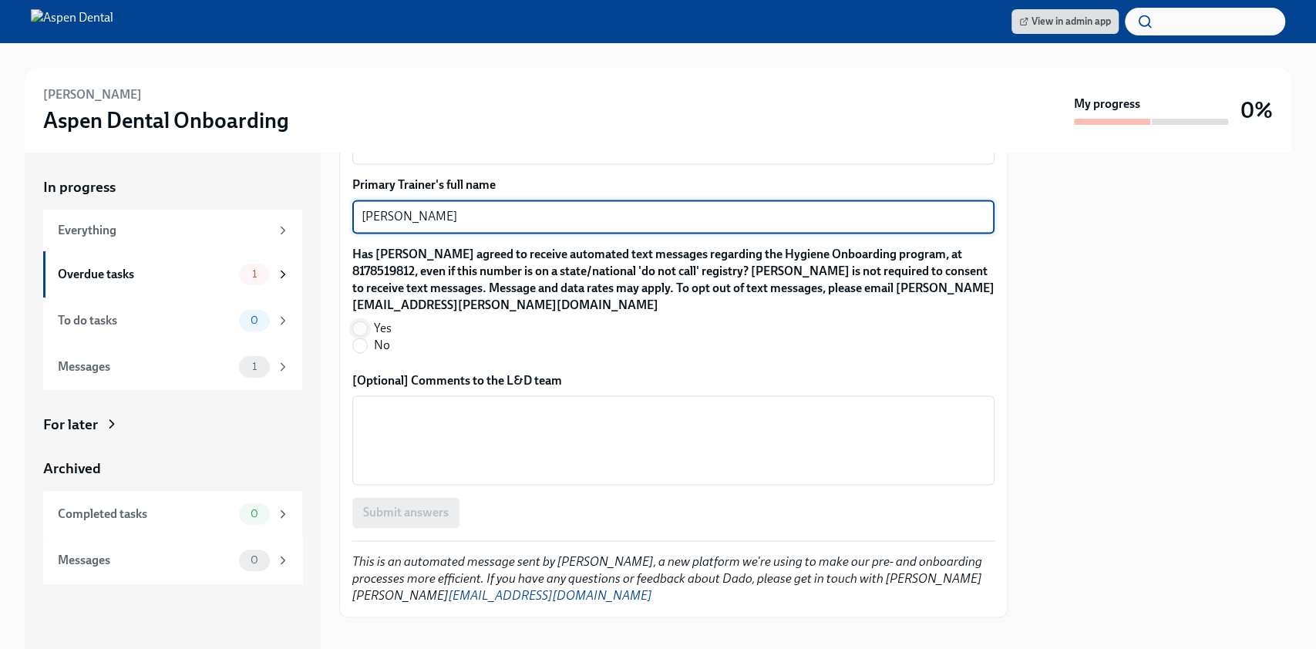
type textarea "Alexis Vazquez"
click at [356, 321] on input "Yes" at bounding box center [360, 328] width 14 height 14
radio input "true"
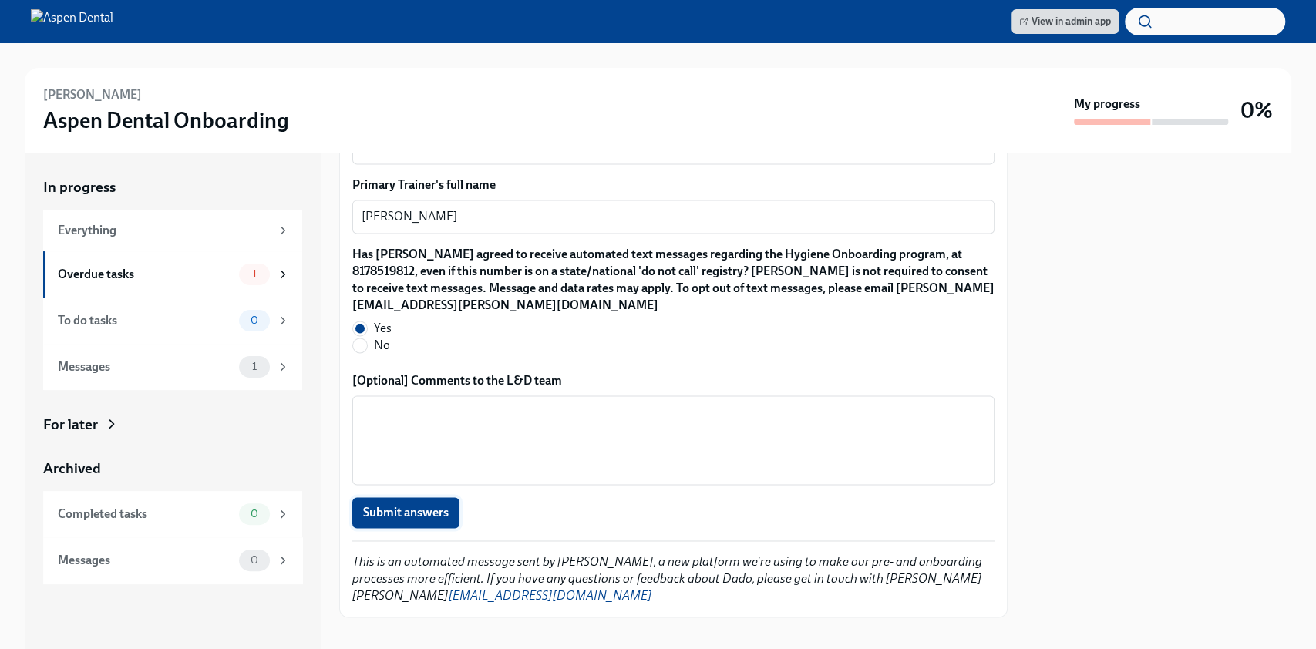
click at [375, 505] on span "Submit answers" at bounding box center [406, 512] width 86 height 15
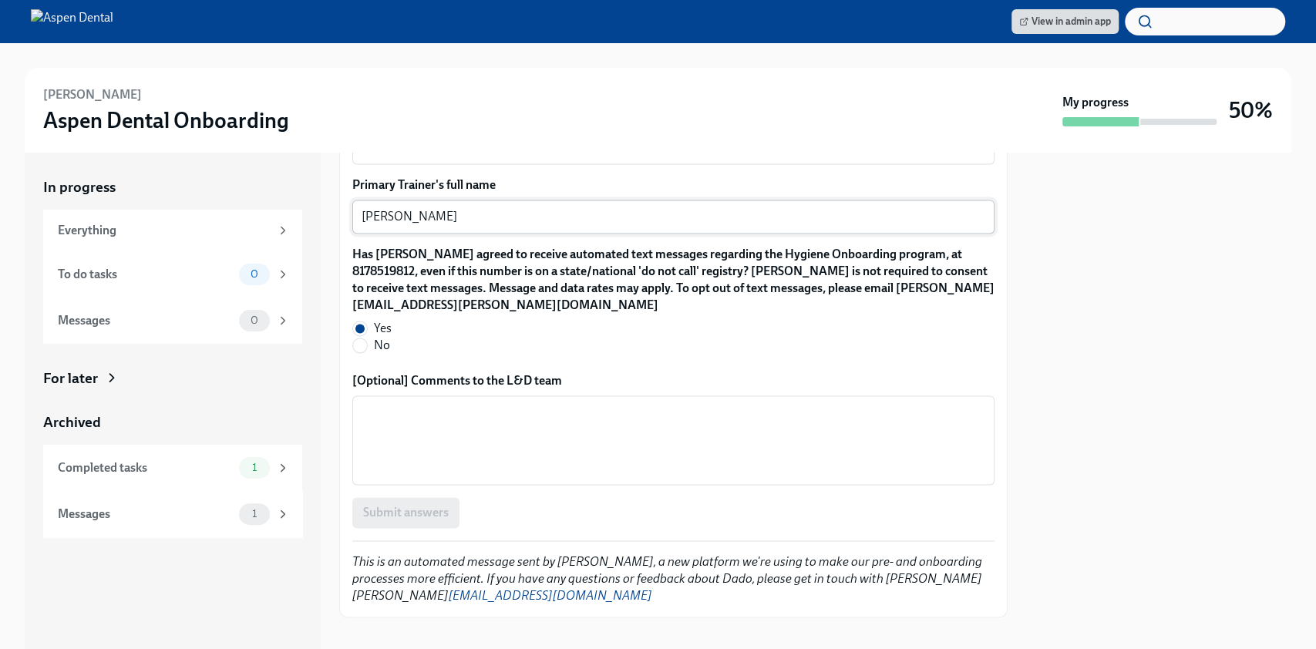
scroll to position [1409, 0]
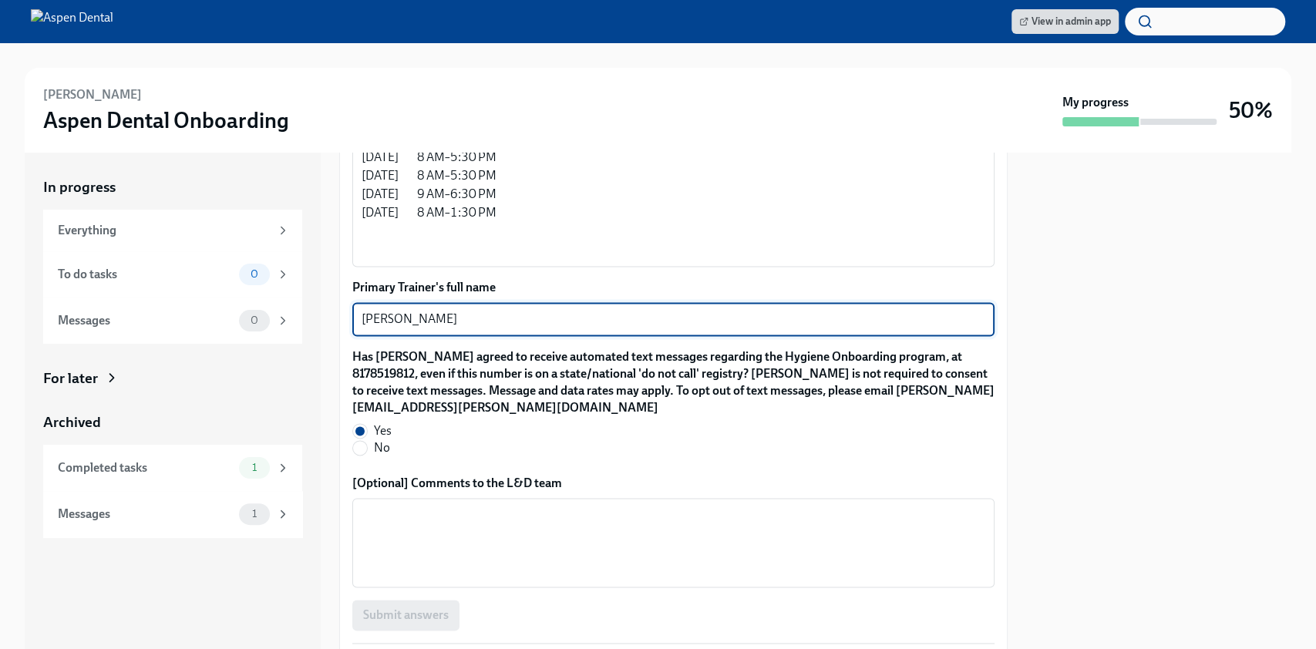
drag, startPoint x: 481, startPoint y: 302, endPoint x: 351, endPoint y: 304, distance: 129.5
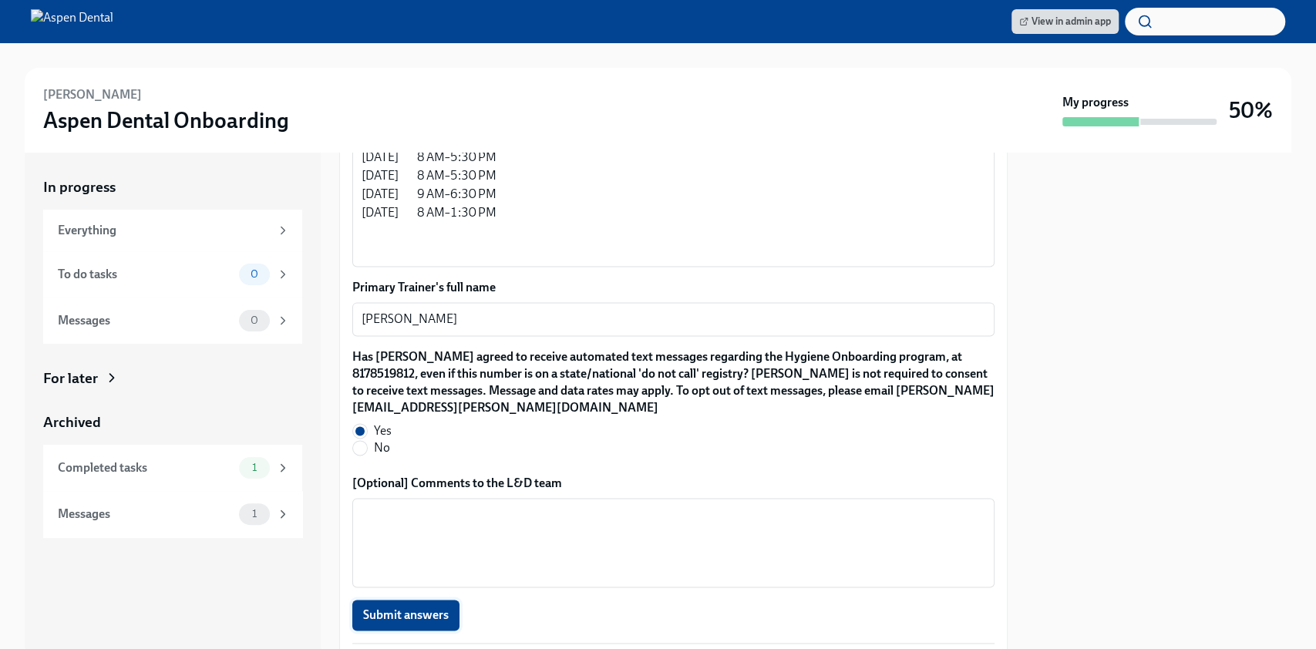
click at [415, 607] on span "Submit answers" at bounding box center [406, 614] width 86 height 15
click at [454, 310] on textarea "Sheena Forde" at bounding box center [673, 319] width 624 height 18
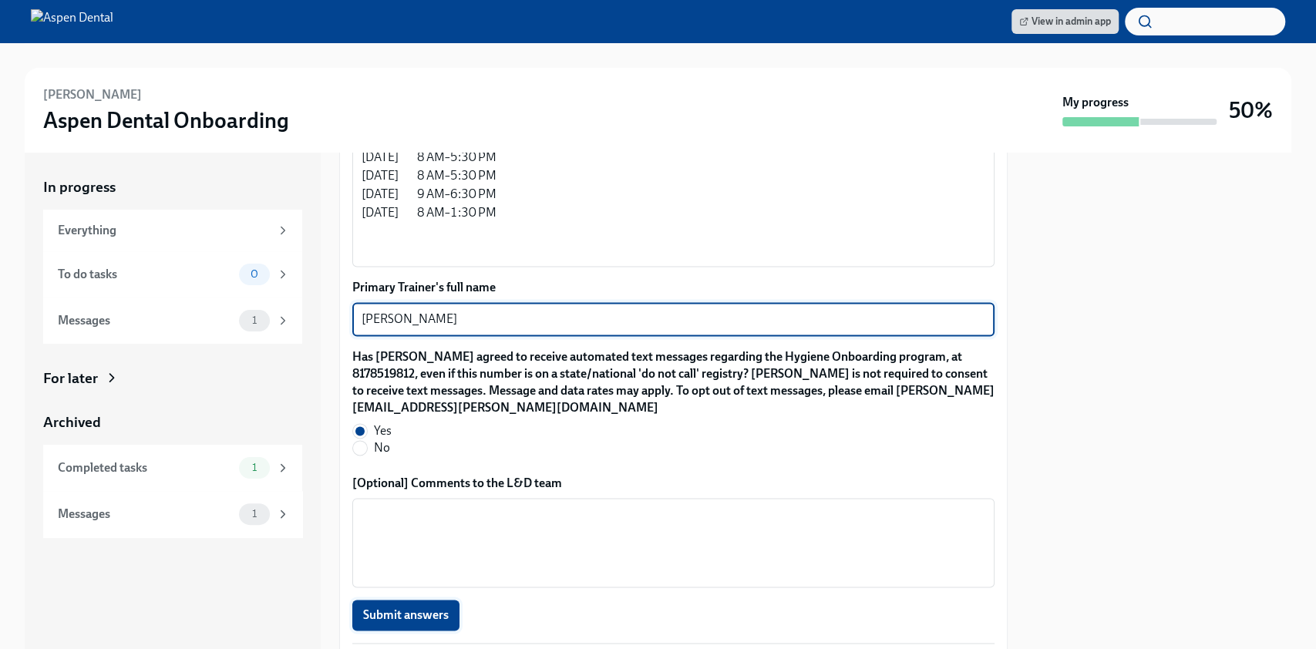
type textarea "Sheena Ford"
click at [449, 602] on button "Submit answers" at bounding box center [405, 615] width 107 height 31
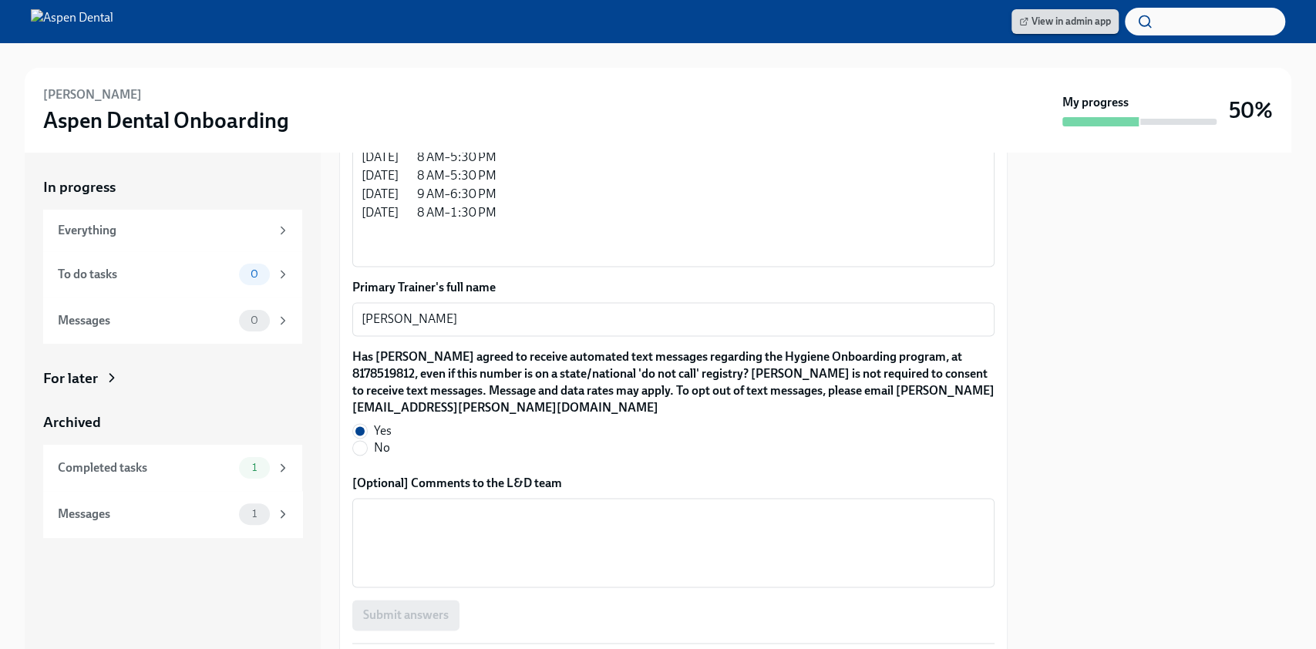
click at [1077, 29] on span "View in admin app" at bounding box center [1065, 21] width 92 height 15
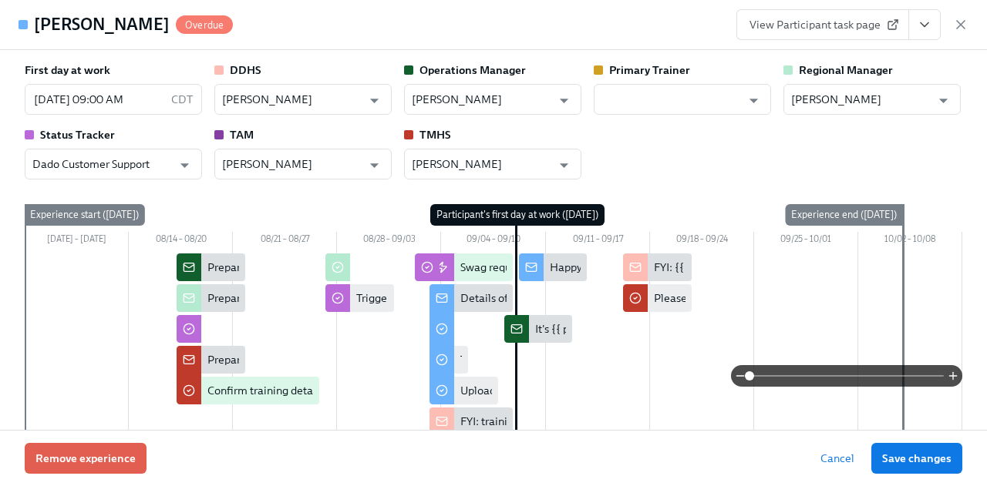
click at [874, 25] on span "View Participant task page" at bounding box center [822, 24] width 146 height 15
click at [929, 19] on icon "View task page" at bounding box center [923, 24] width 15 height 15
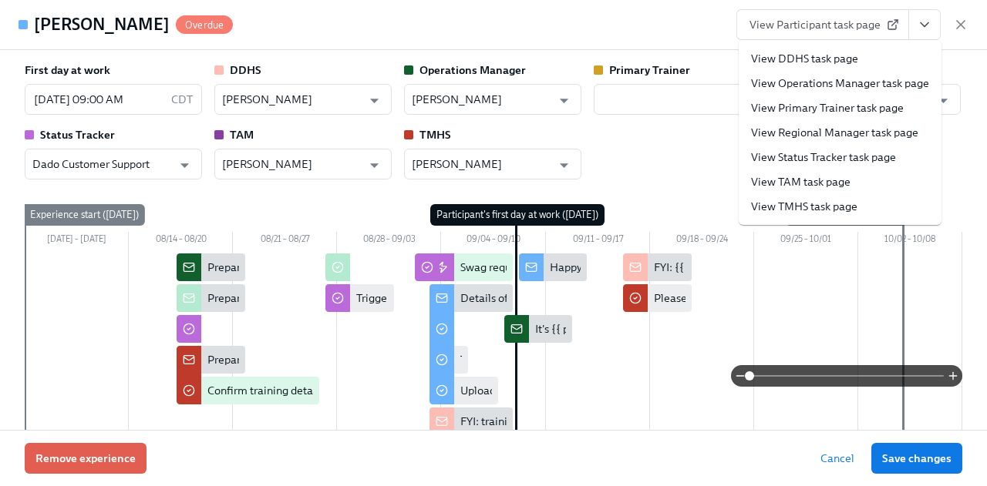
click at [849, 201] on link "View TMHS task page" at bounding box center [804, 206] width 106 height 15
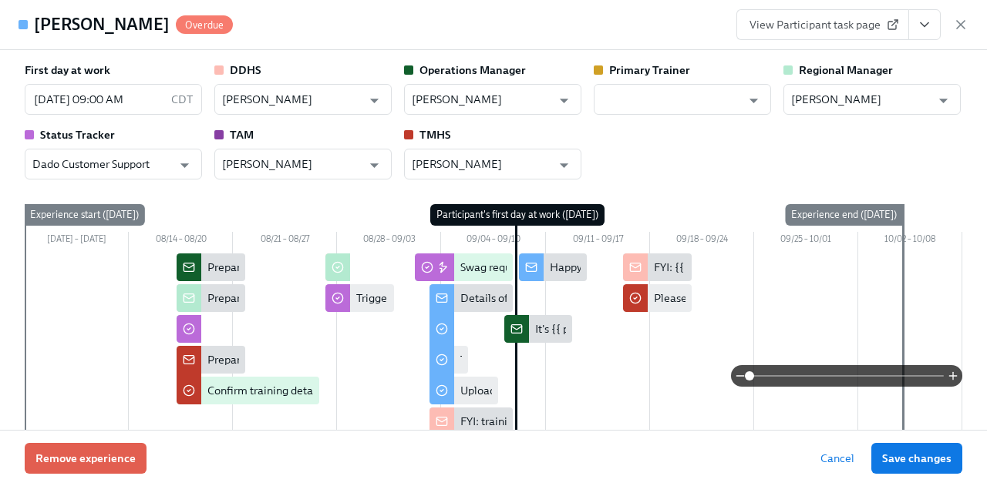
click at [914, 25] on button "View task page" at bounding box center [924, 24] width 32 height 31
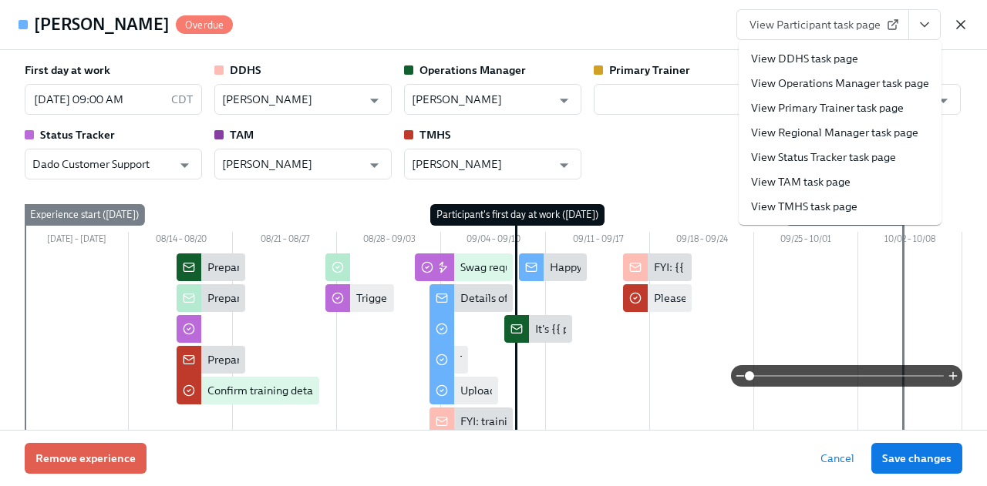
click at [956, 23] on icon "button" at bounding box center [960, 24] width 15 height 15
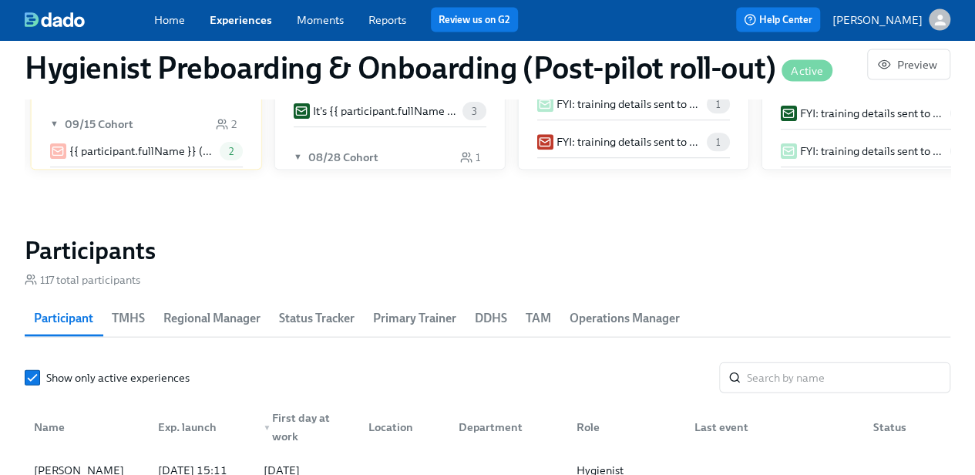
scroll to position [1504, 0]
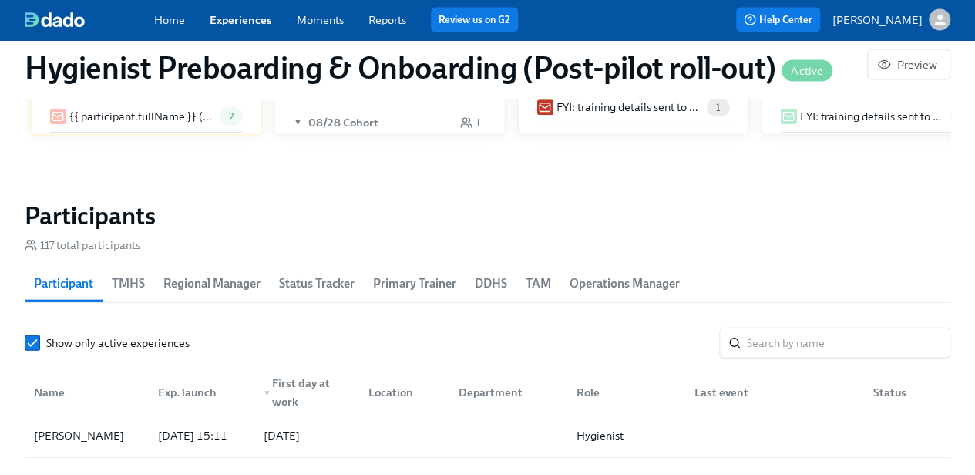
click at [121, 287] on span "TMHS" at bounding box center [128, 284] width 33 height 22
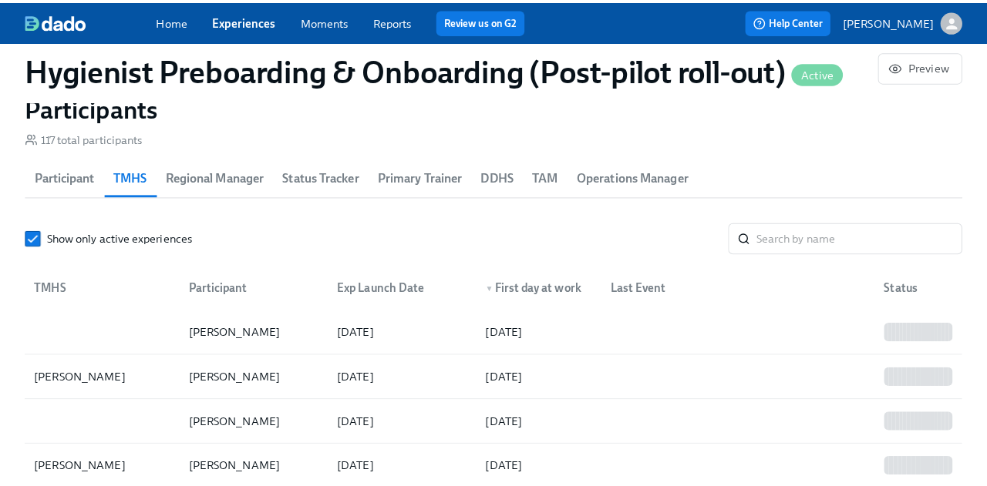
scroll to position [1658, 0]
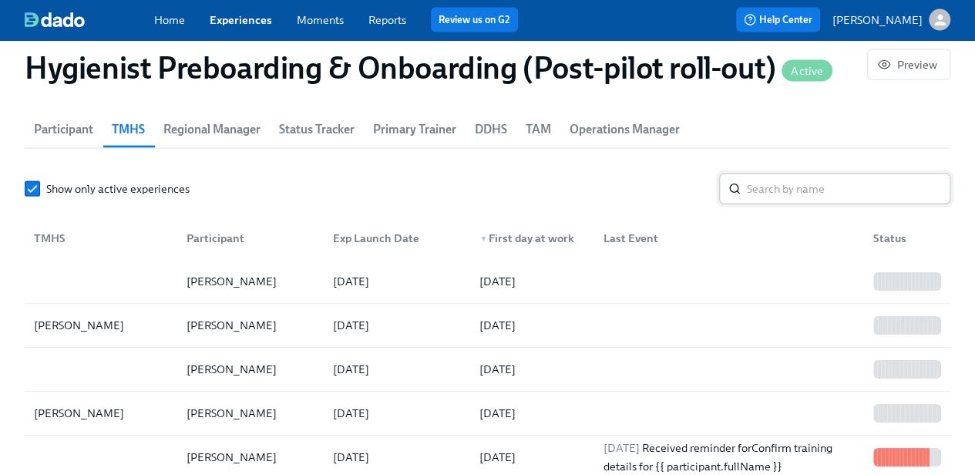
click at [819, 184] on input "search" at bounding box center [848, 188] width 203 height 31
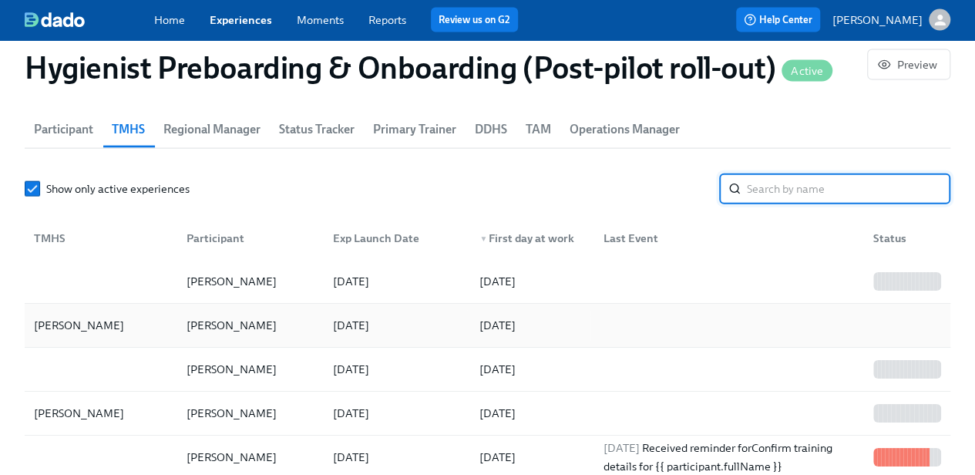
click at [867, 321] on div at bounding box center [873, 325] width 12 height 18
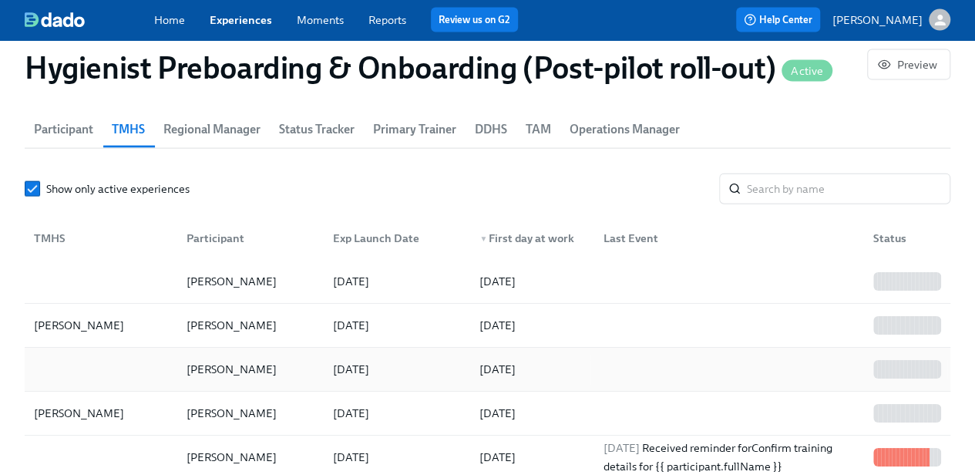
click at [216, 360] on div "[PERSON_NAME]" at bounding box center [231, 369] width 103 height 18
click at [768, 190] on input "search" at bounding box center [848, 188] width 203 height 31
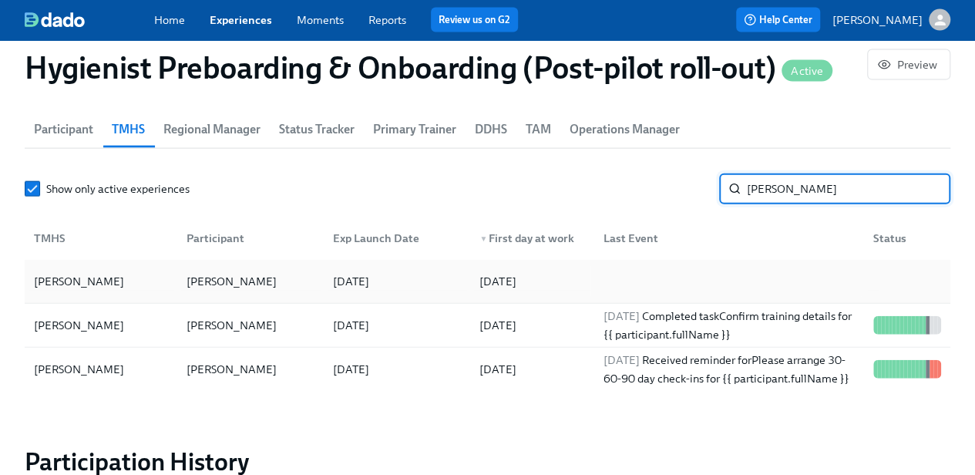
type input "[PERSON_NAME]"
click at [927, 278] on div at bounding box center [904, 281] width 86 height 31
